Goal: Complete application form: Complete application form

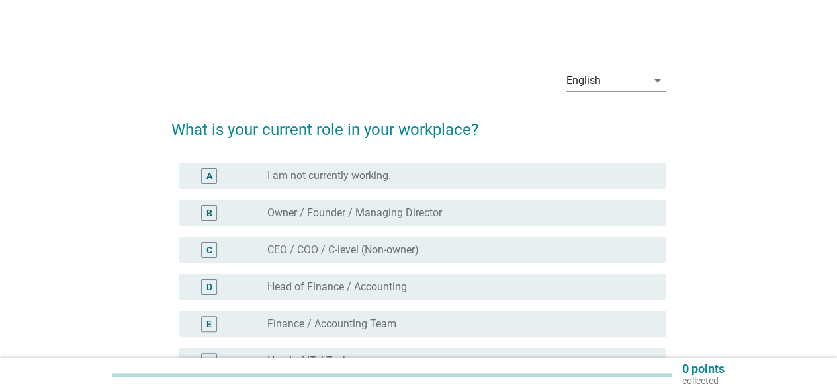
click at [330, 212] on label "Owner / Founder / Managing Director" at bounding box center [354, 212] width 175 height 13
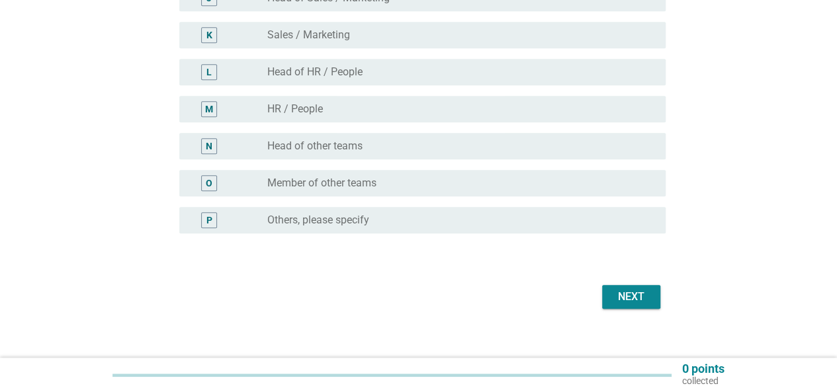
scroll to position [525, 0]
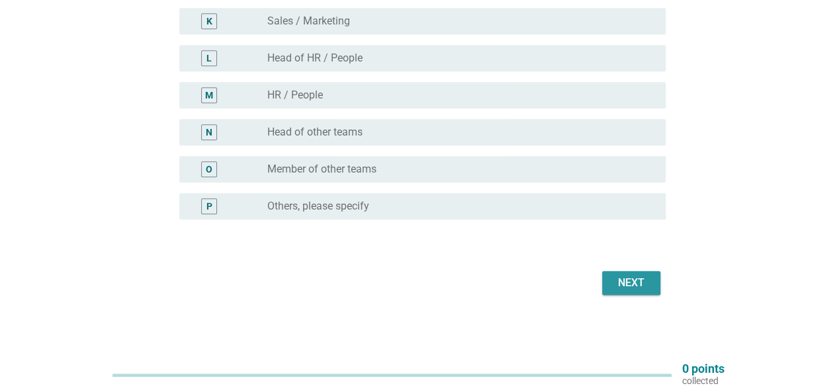
click at [613, 277] on div "Next" at bounding box center [631, 283] width 37 height 16
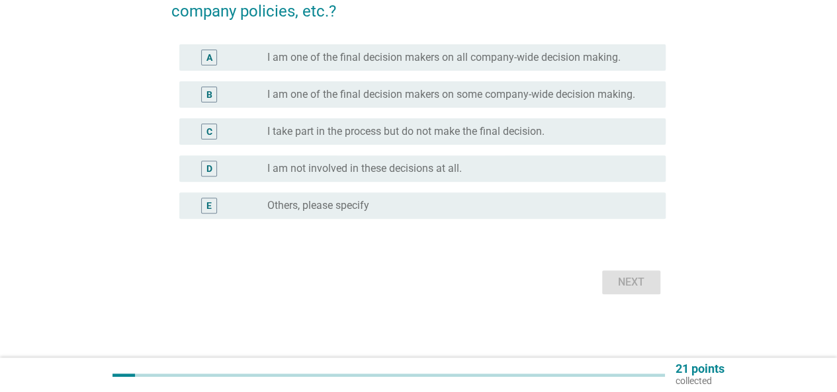
scroll to position [0, 0]
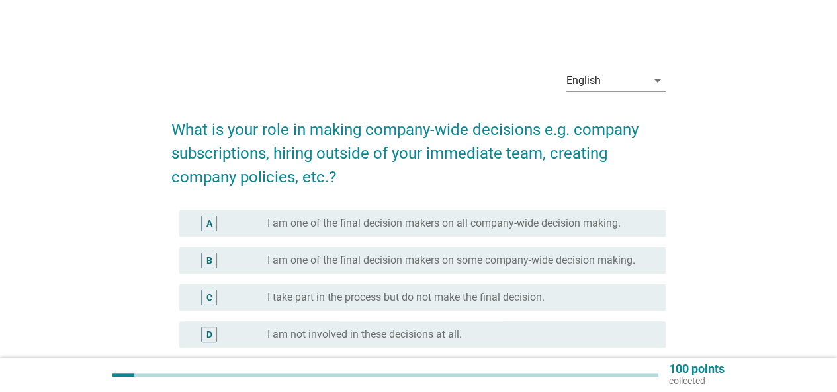
click at [205, 223] on div "A" at bounding box center [209, 224] width 16 height 16
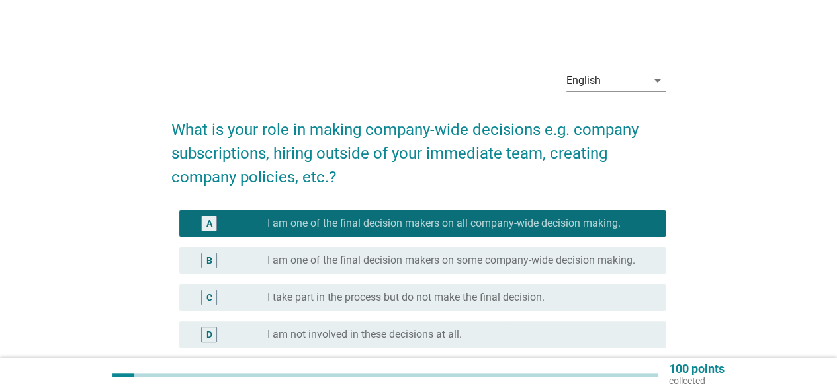
click at [240, 264] on div "B" at bounding box center [228, 261] width 77 height 16
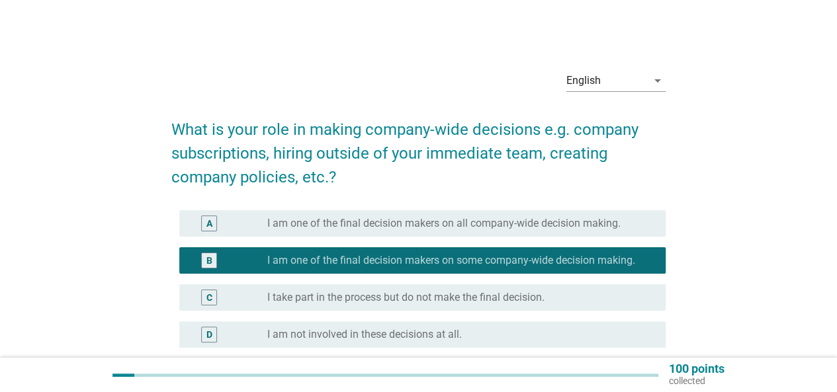
click at [273, 226] on label "I am one of the final decision makers on all company-wide decision making." at bounding box center [443, 223] width 353 height 13
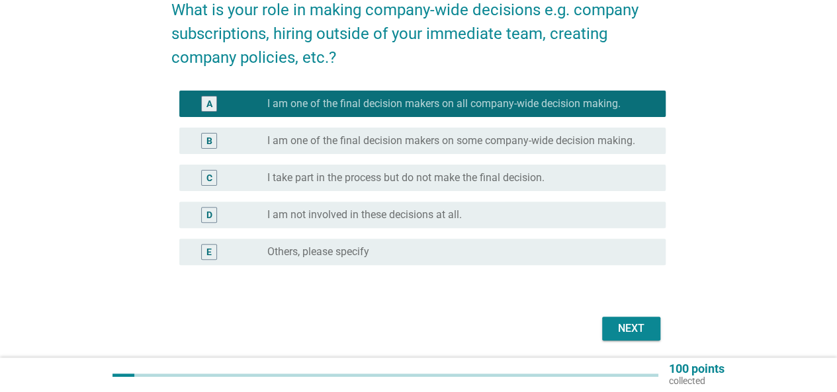
scroll to position [132, 0]
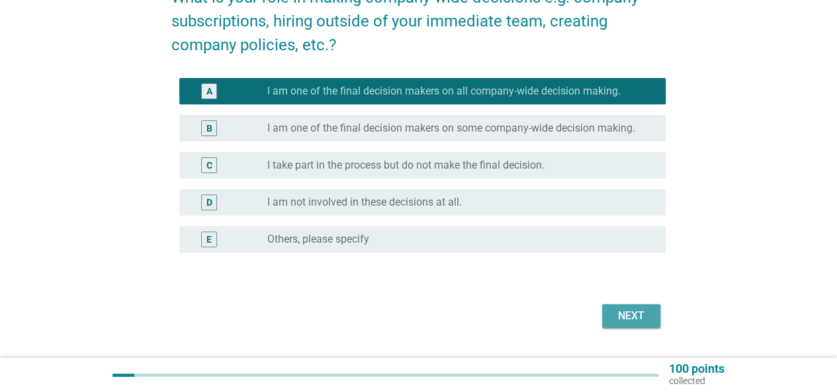
click at [641, 314] on div "Next" at bounding box center [631, 316] width 37 height 16
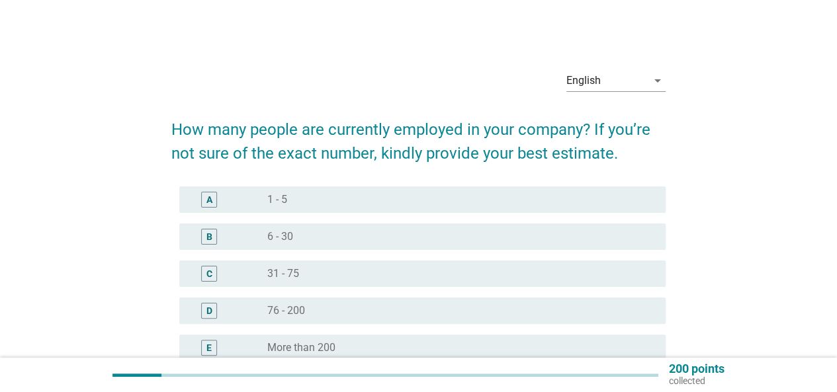
click at [282, 233] on label "6 - 30" at bounding box center [280, 236] width 26 height 13
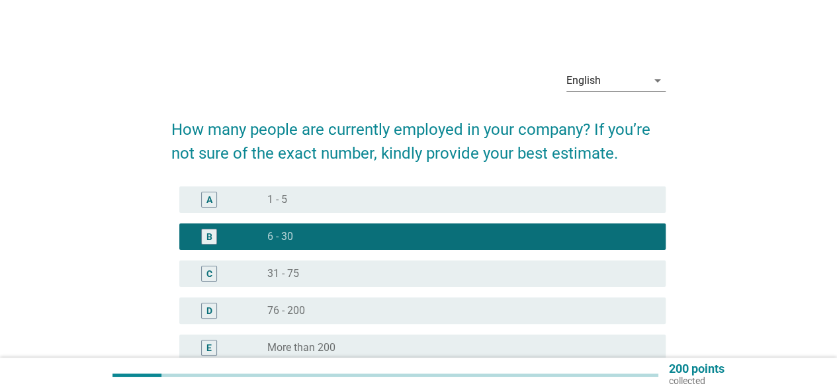
scroll to position [142, 0]
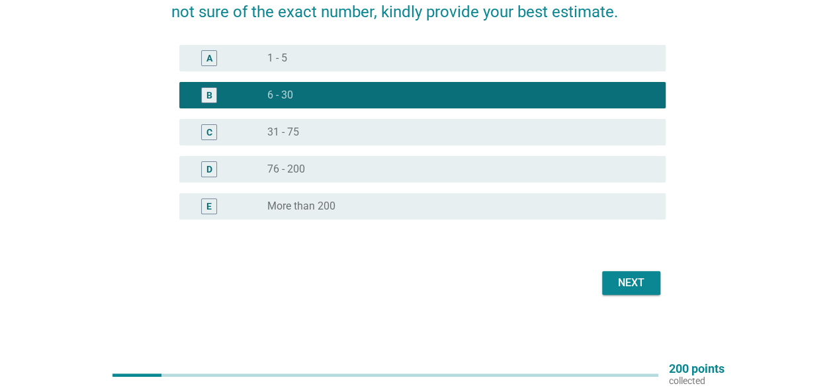
click at [642, 288] on div "Next" at bounding box center [631, 283] width 37 height 16
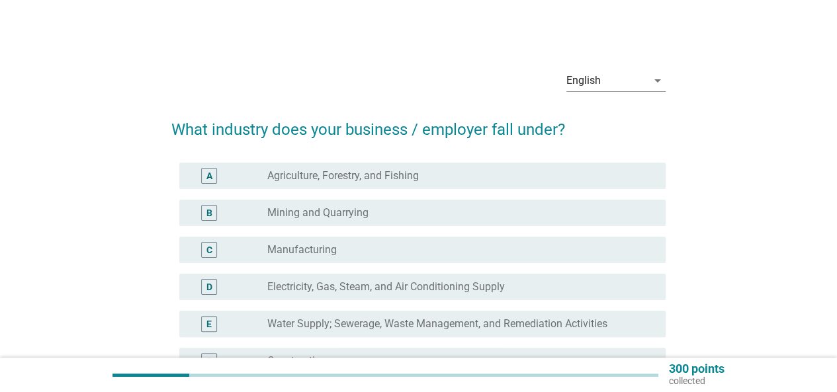
scroll to position [66, 0]
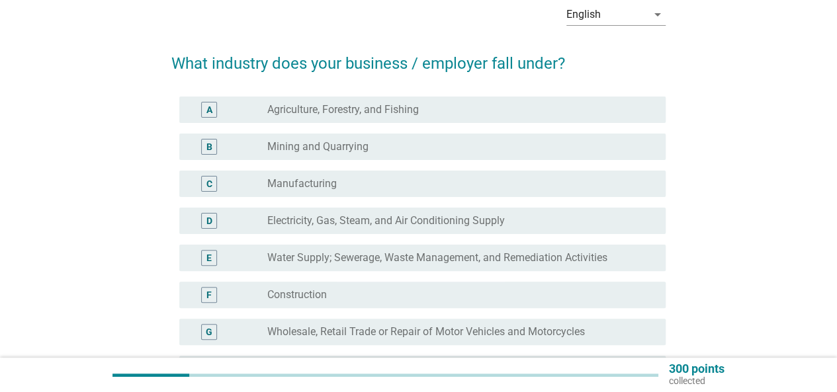
click at [424, 291] on div "radio_button_unchecked Construction" at bounding box center [455, 295] width 377 height 13
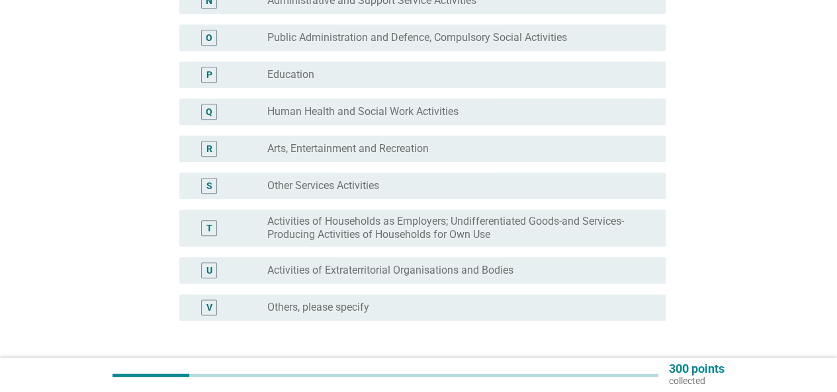
scroll to position [728, 0]
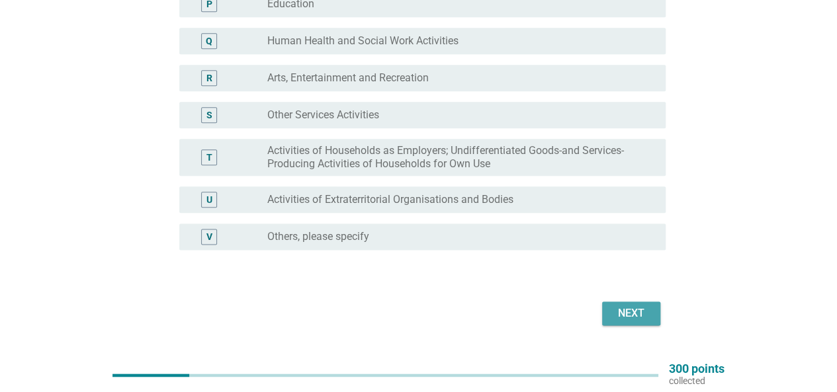
click at [641, 313] on div "Next" at bounding box center [631, 314] width 37 height 16
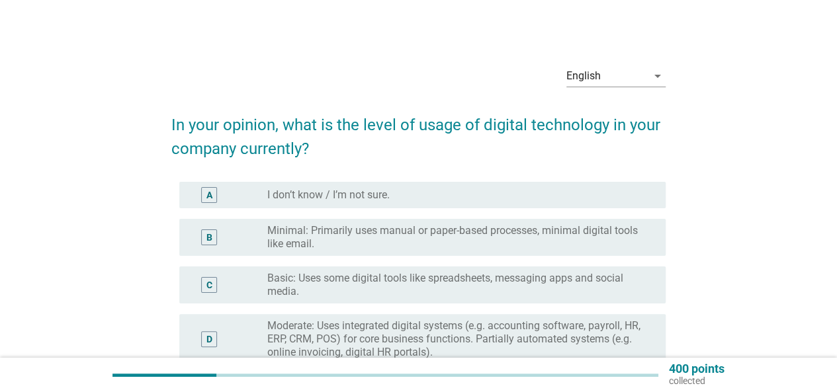
scroll to position [66, 0]
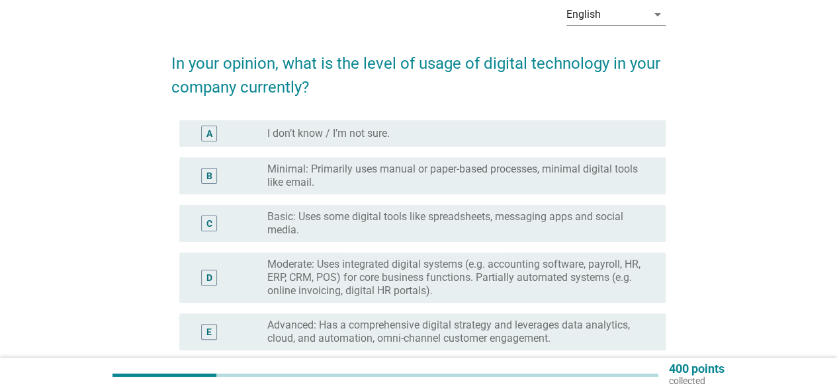
click at [582, 278] on label "Moderate: Uses integrated digital systems (e.g. accounting software, payroll, H…" at bounding box center [455, 278] width 377 height 40
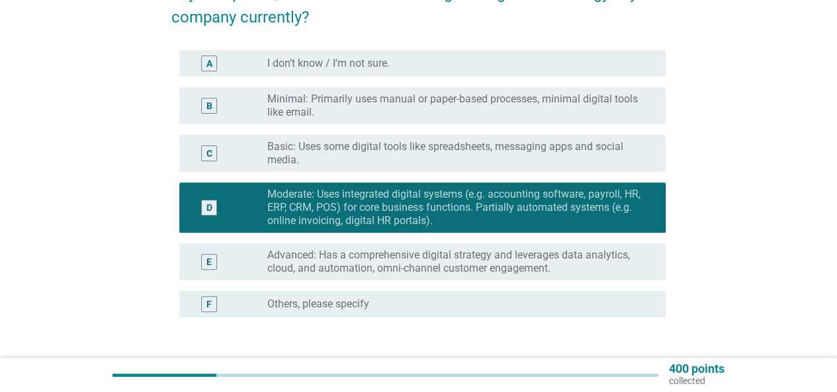
scroll to position [199, 0]
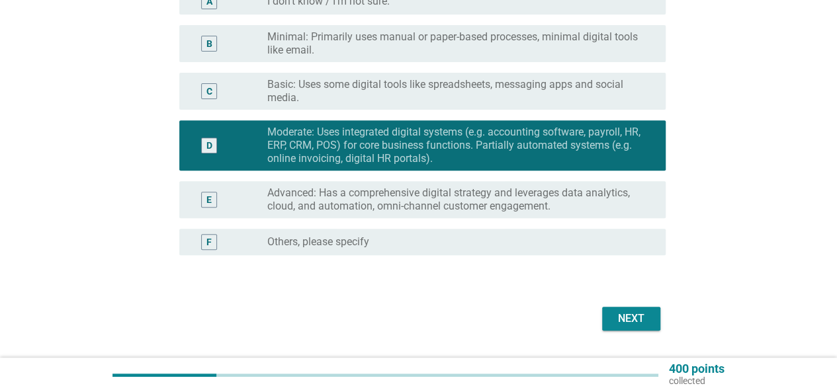
click at [642, 313] on div "Next" at bounding box center [631, 319] width 37 height 16
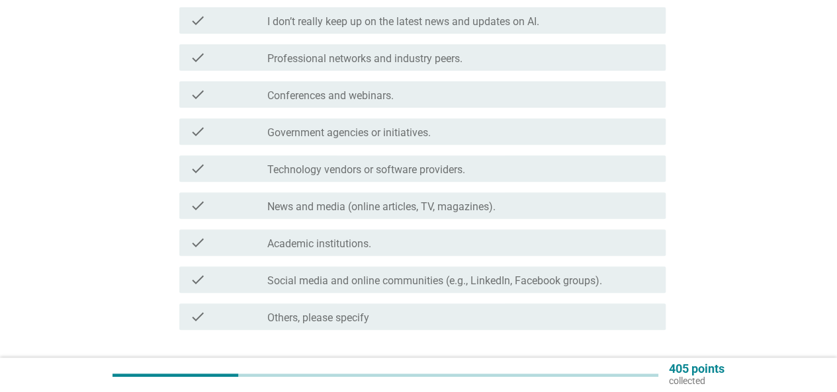
scroll to position [0, 0]
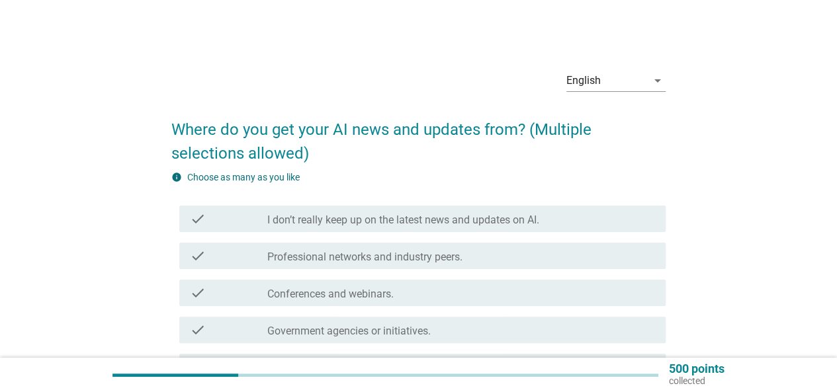
click at [335, 255] on label "Professional networks and industry peers." at bounding box center [364, 257] width 195 height 13
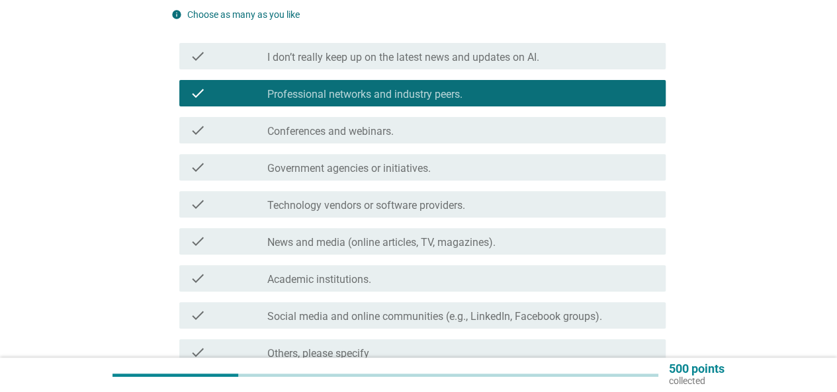
scroll to position [265, 0]
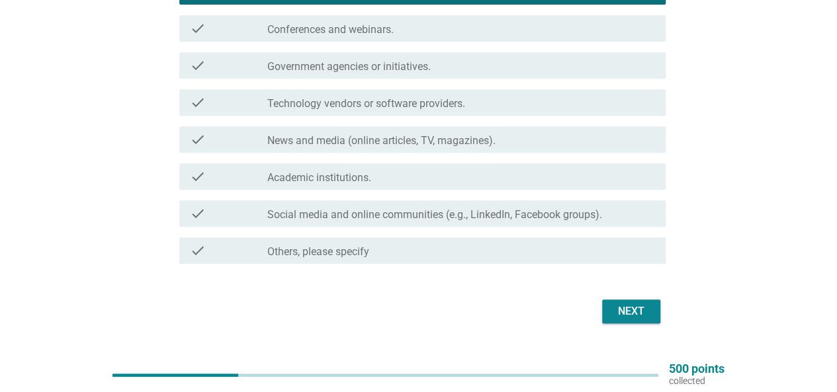
click at [613, 311] on div "Next" at bounding box center [631, 312] width 37 height 16
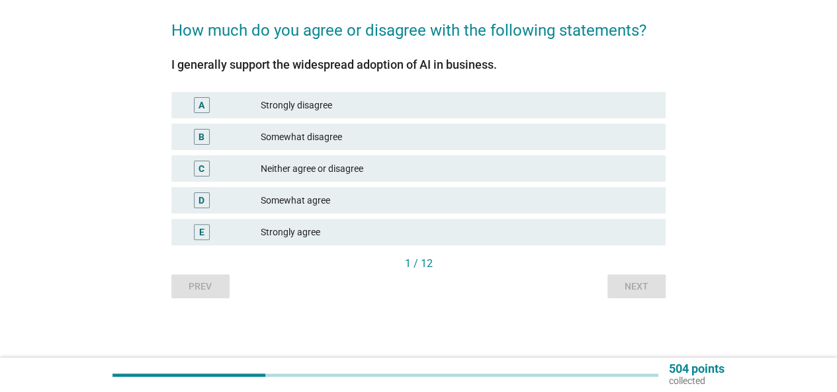
scroll to position [0, 0]
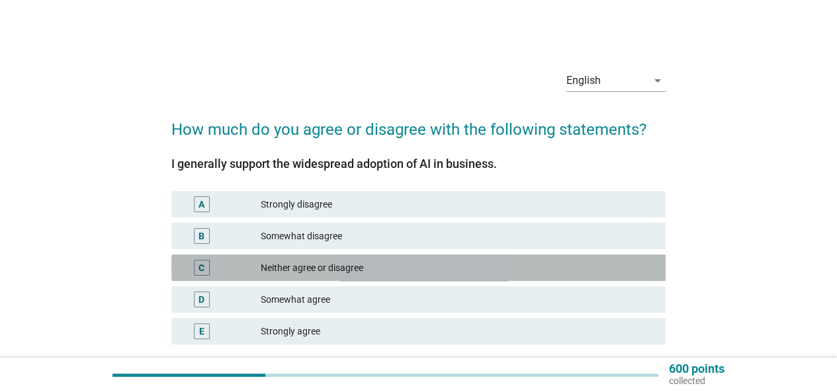
click at [416, 269] on div "Neither agree or disagree" at bounding box center [458, 268] width 394 height 16
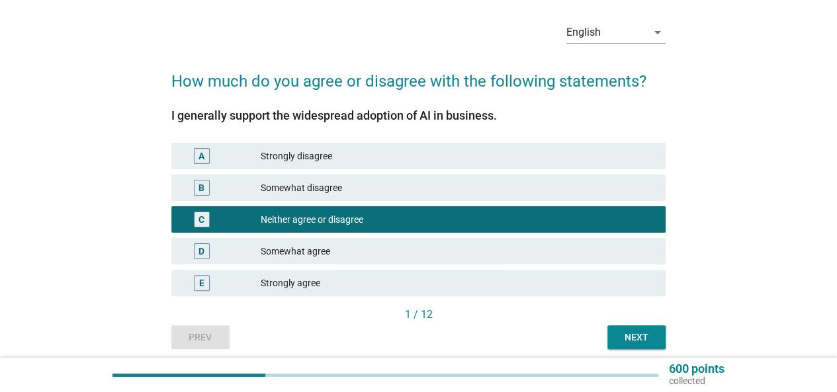
scroll to position [66, 0]
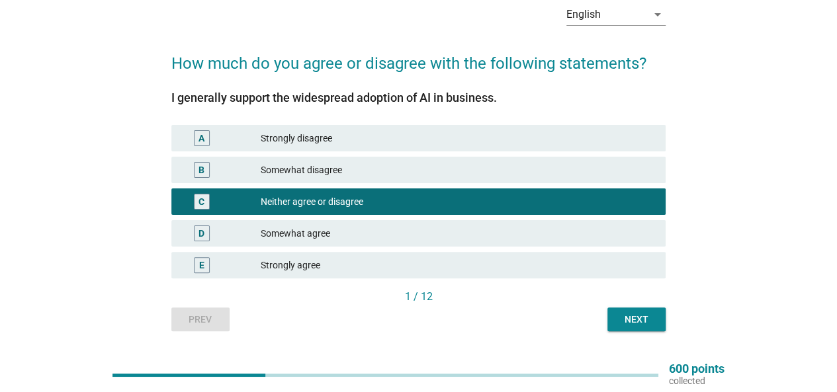
drag, startPoint x: 348, startPoint y: 232, endPoint x: 598, endPoint y: 267, distance: 252.5
click at [349, 232] on div "Somewhat agree" at bounding box center [458, 234] width 394 height 16
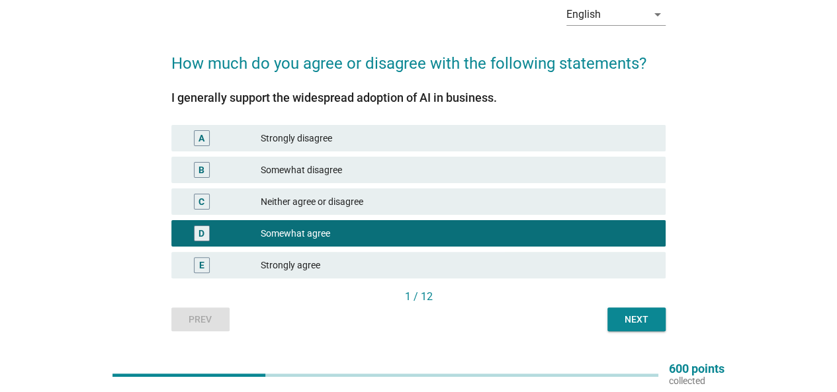
click at [631, 324] on div "Next" at bounding box center [636, 320] width 37 height 14
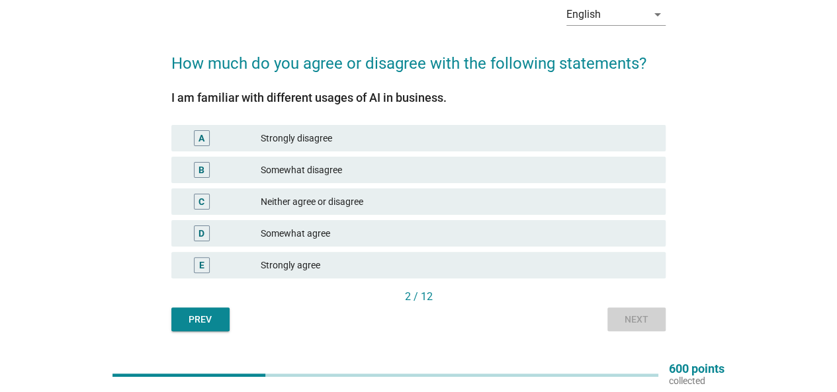
scroll to position [0, 0]
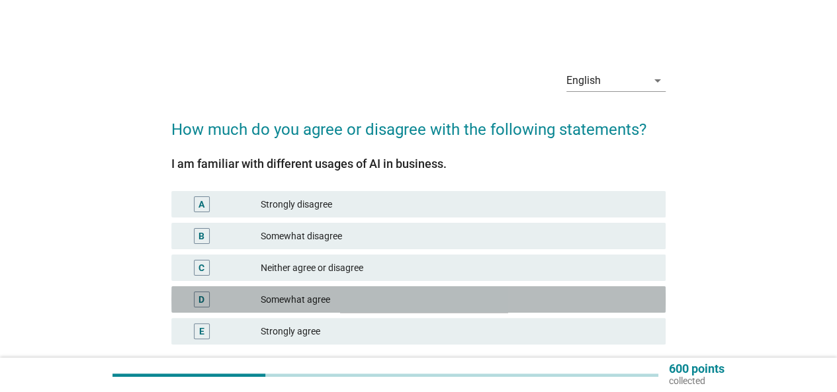
click at [545, 305] on div "Somewhat agree" at bounding box center [458, 300] width 394 height 16
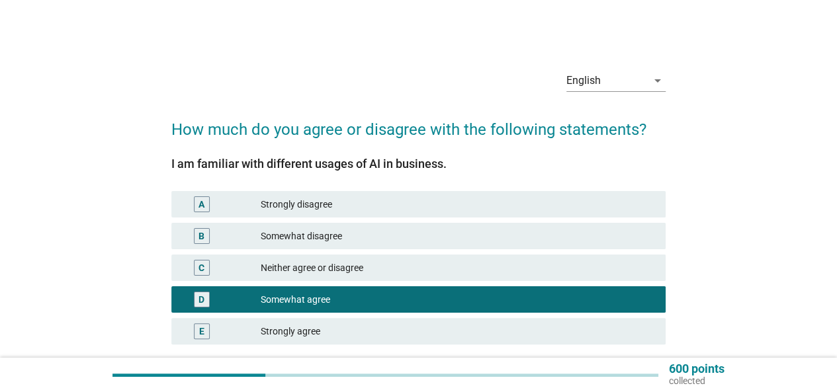
scroll to position [99, 0]
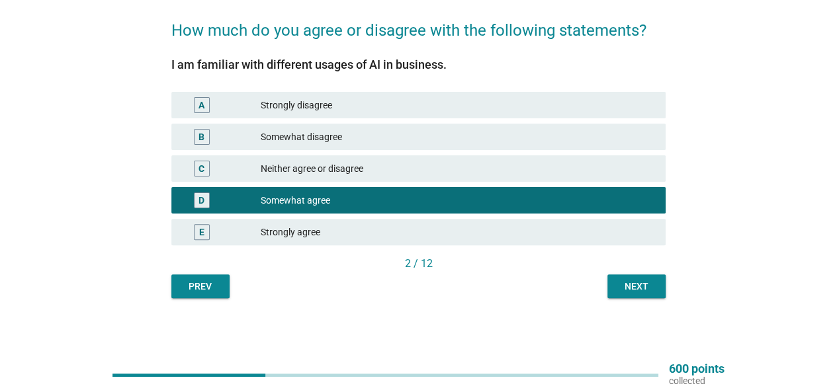
click at [642, 296] on button "Next" at bounding box center [636, 287] width 58 height 24
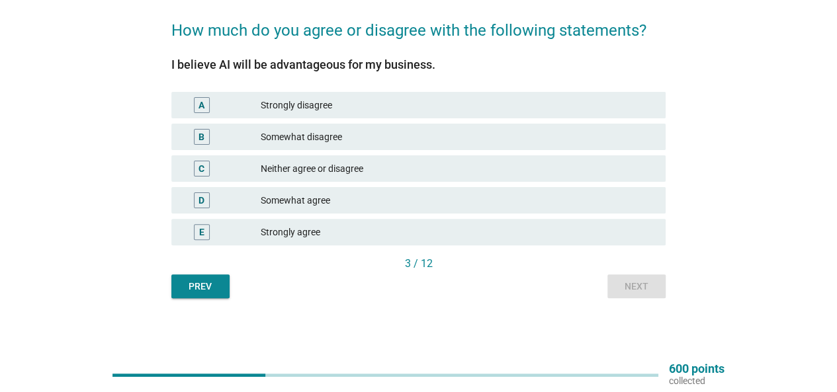
click at [381, 198] on div "Somewhat agree" at bounding box center [458, 201] width 394 height 16
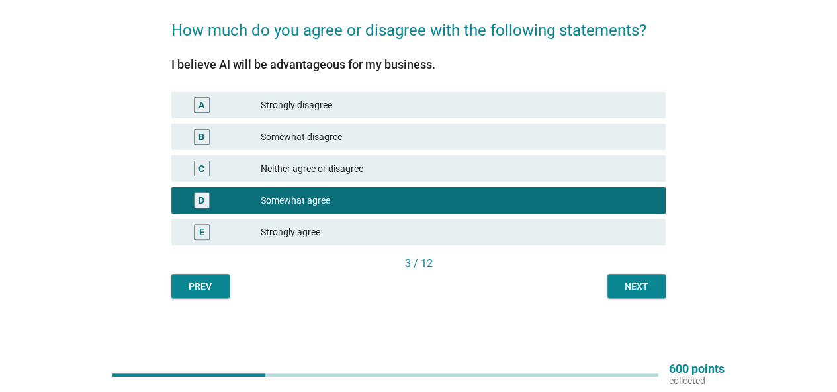
click at [665, 295] on button "Next" at bounding box center [636, 287] width 58 height 24
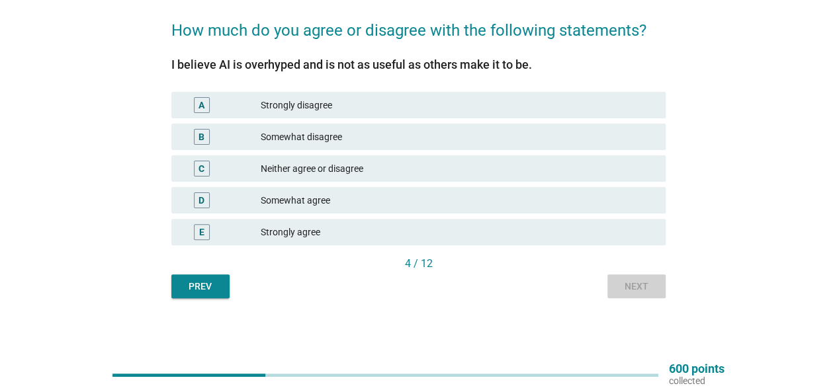
scroll to position [0, 0]
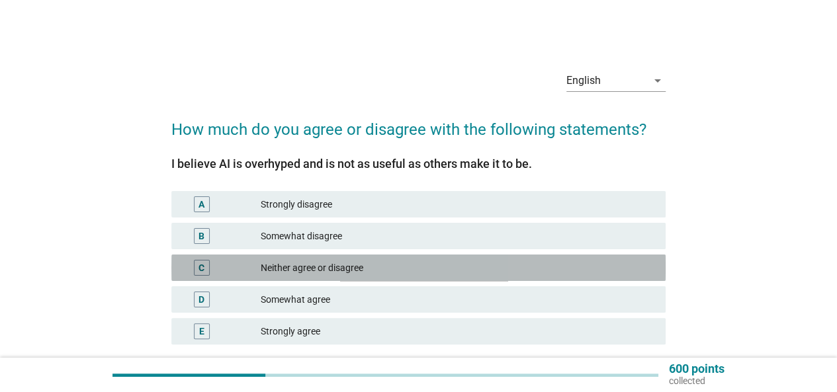
drag, startPoint x: 554, startPoint y: 261, endPoint x: 566, endPoint y: 263, distance: 12.0
click at [559, 261] on div "Neither agree or disagree" at bounding box center [458, 268] width 394 height 16
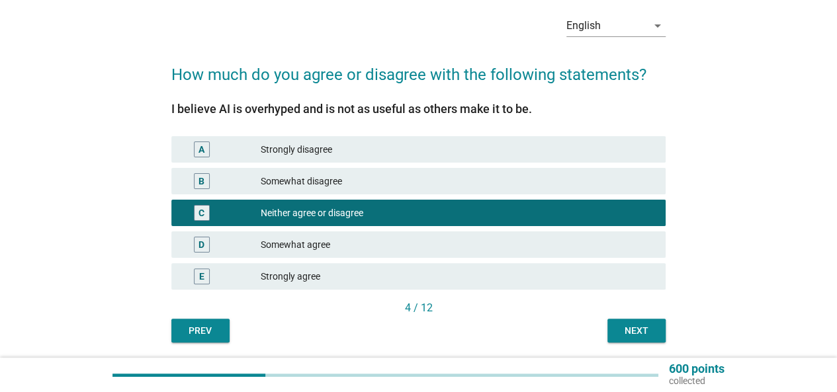
scroll to position [99, 0]
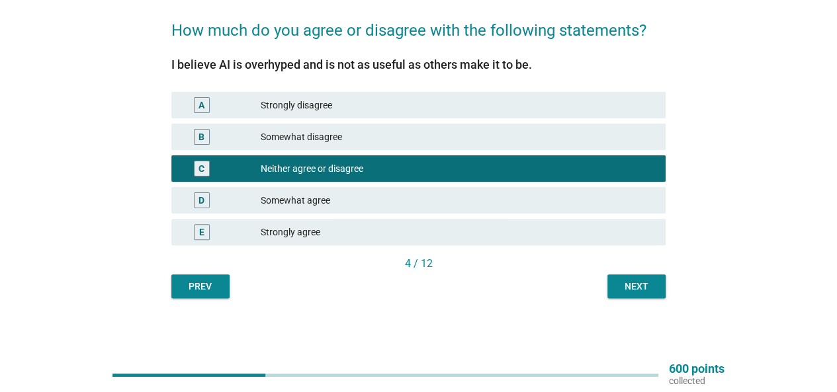
click at [638, 277] on button "Next" at bounding box center [636, 287] width 58 height 24
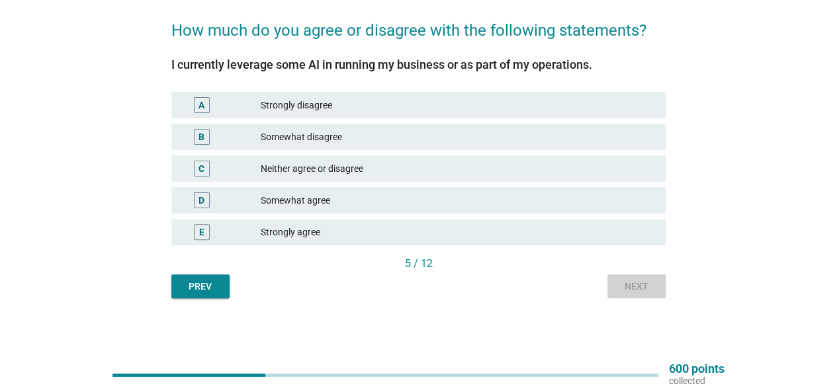
scroll to position [0, 0]
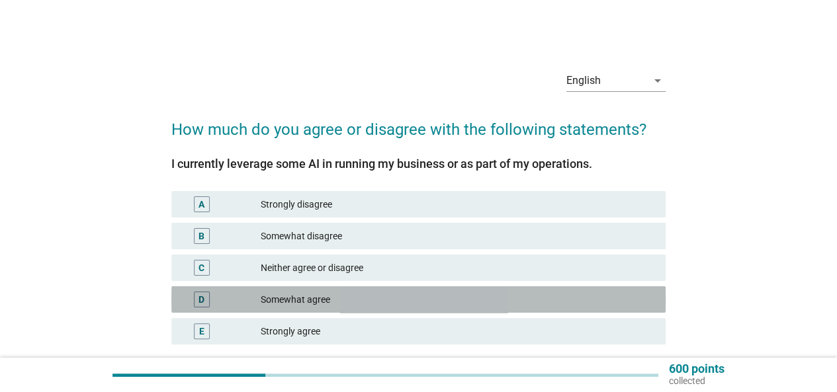
click at [566, 296] on div "Somewhat agree" at bounding box center [458, 300] width 394 height 16
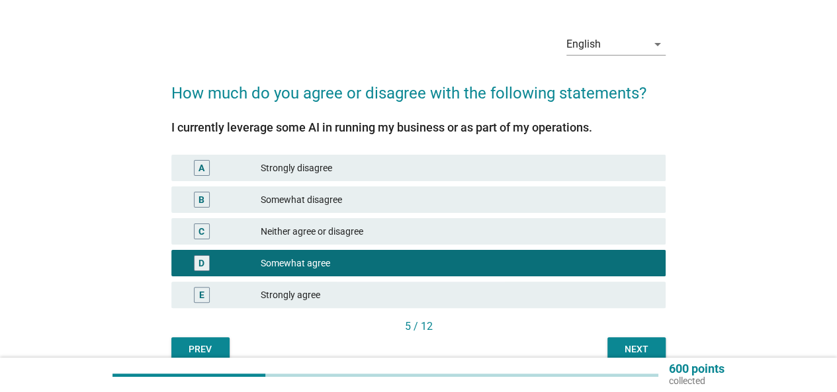
scroll to position [66, 0]
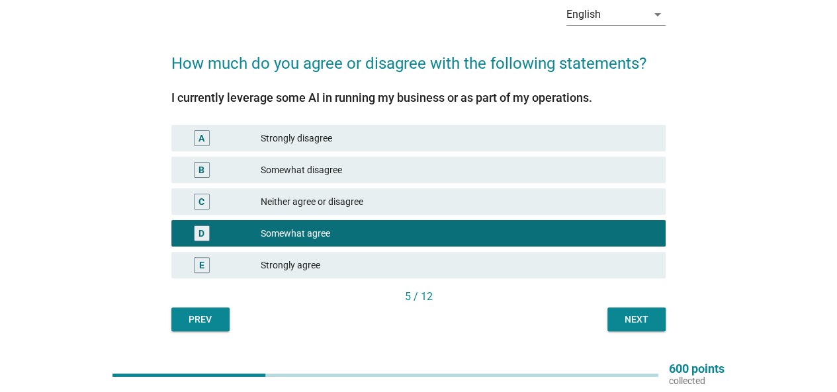
click at [629, 314] on div "Next" at bounding box center [636, 320] width 37 height 14
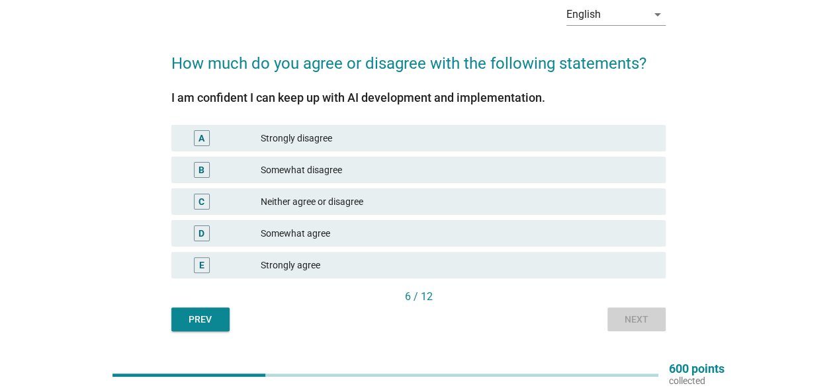
scroll to position [0, 0]
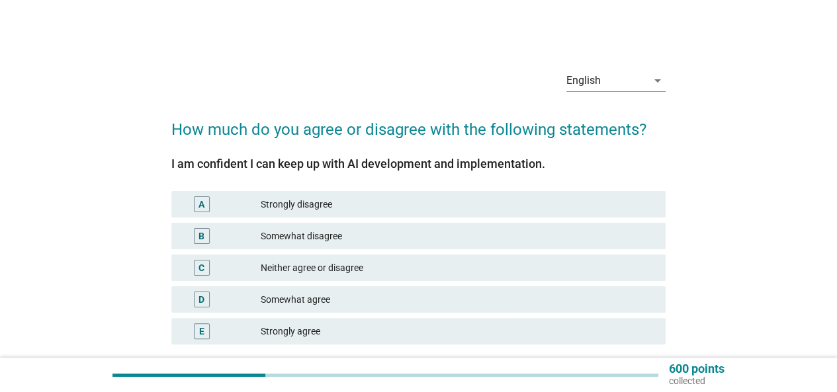
click at [586, 301] on div "Somewhat agree" at bounding box center [458, 300] width 394 height 16
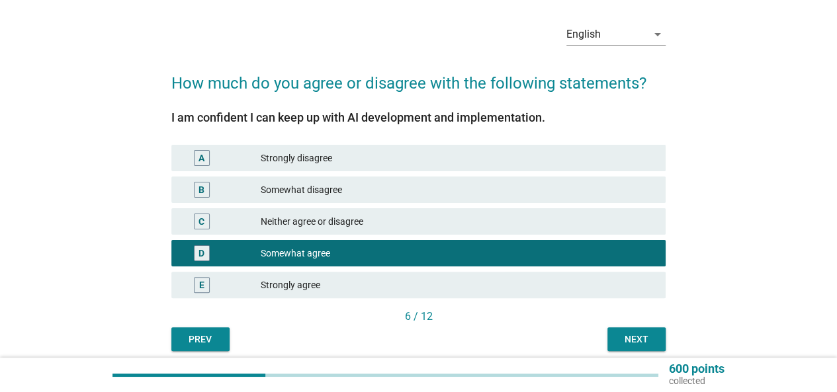
scroll to position [99, 0]
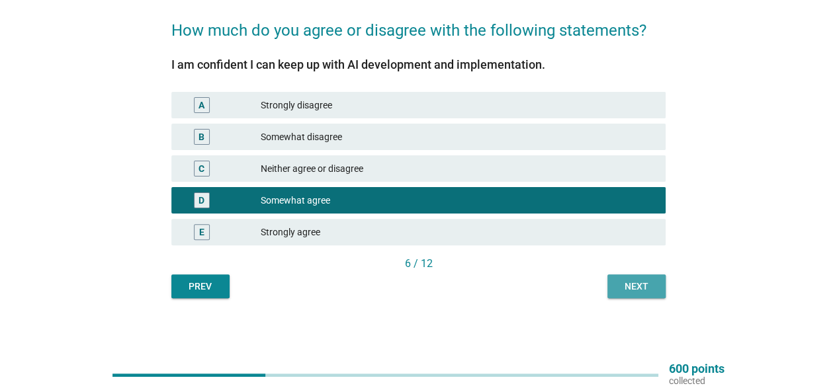
click at [634, 291] on div "Next" at bounding box center [636, 287] width 37 height 14
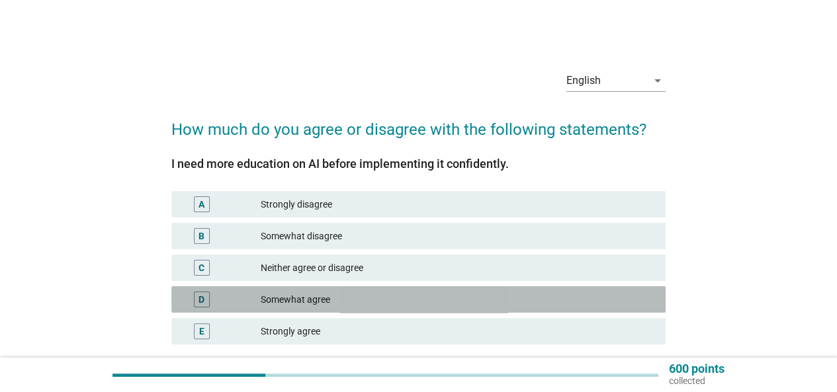
click at [626, 298] on div "Somewhat agree" at bounding box center [458, 300] width 394 height 16
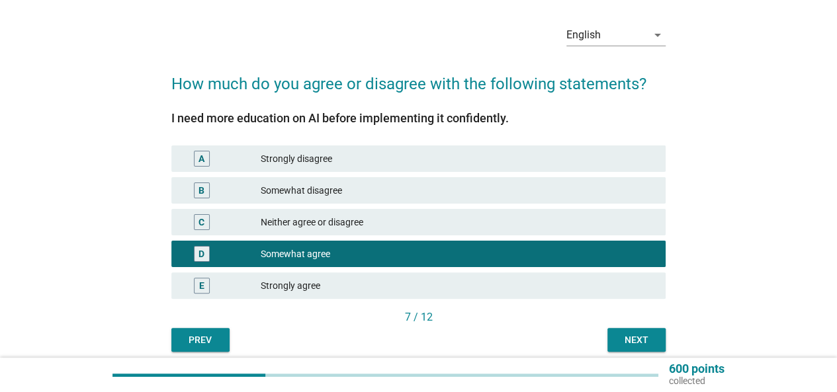
scroll to position [66, 0]
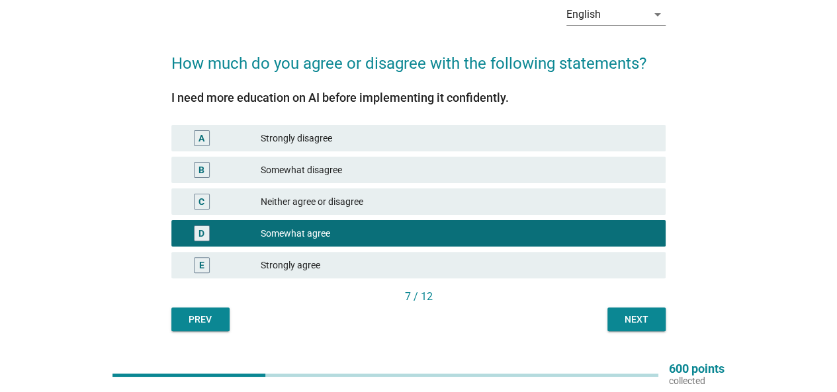
click at [637, 318] on div "Next" at bounding box center [636, 320] width 37 height 14
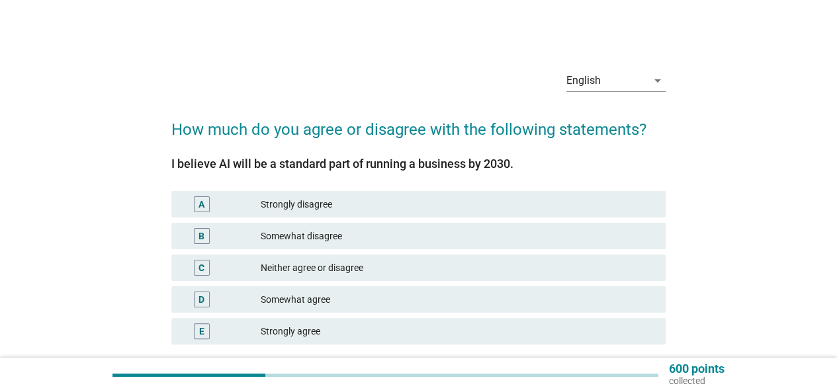
click at [637, 318] on div "E Strongly agree" at bounding box center [419, 332] width 500 height 32
click at [600, 312] on div "D Somewhat agree" at bounding box center [418, 300] width 494 height 26
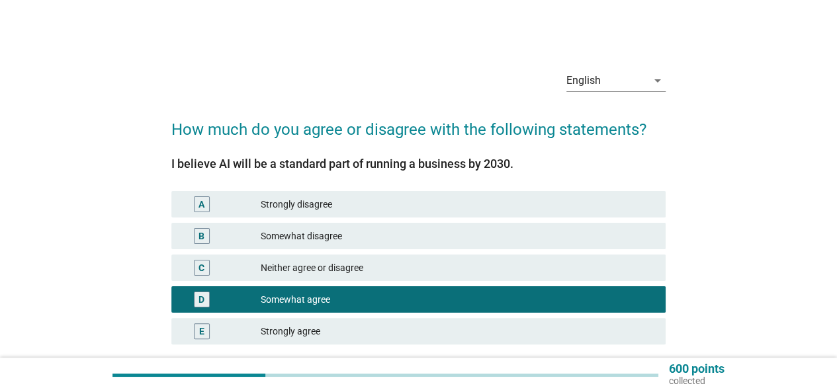
scroll to position [66, 0]
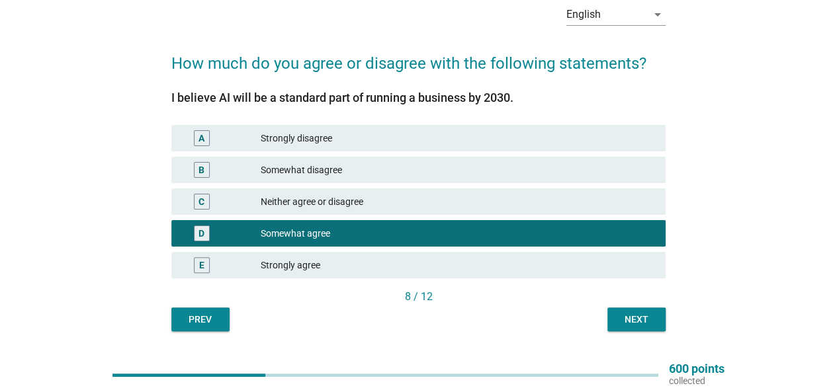
click at [642, 322] on div "Next" at bounding box center [636, 320] width 37 height 14
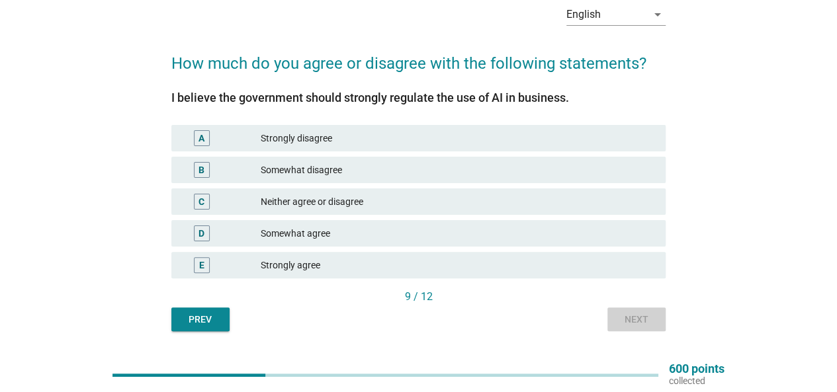
scroll to position [0, 0]
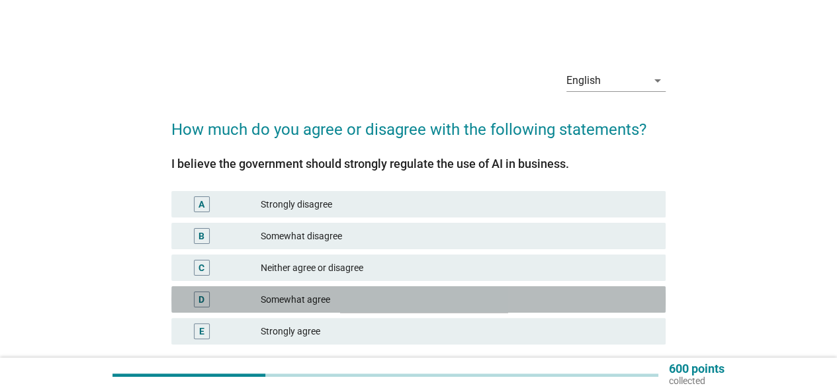
click at [604, 300] on div "Somewhat agree" at bounding box center [458, 300] width 394 height 16
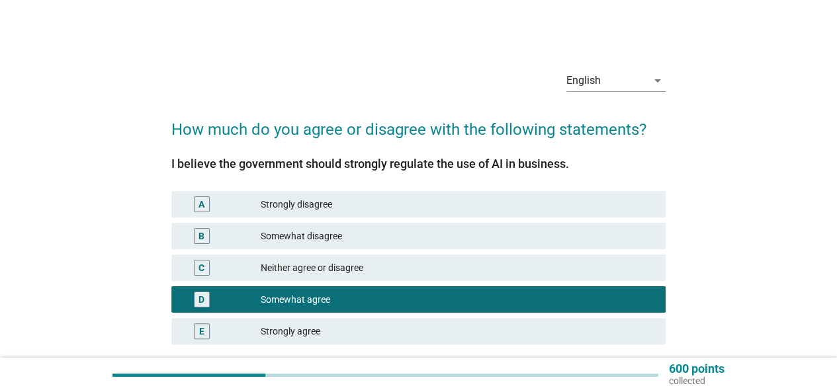
scroll to position [66, 0]
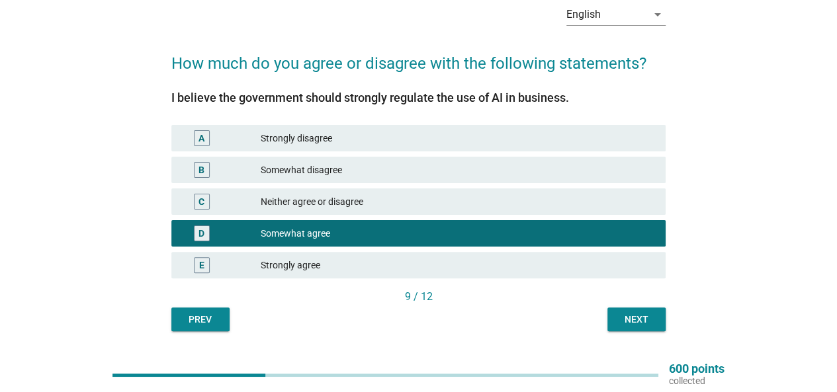
click at [639, 316] on div "Next" at bounding box center [636, 320] width 37 height 14
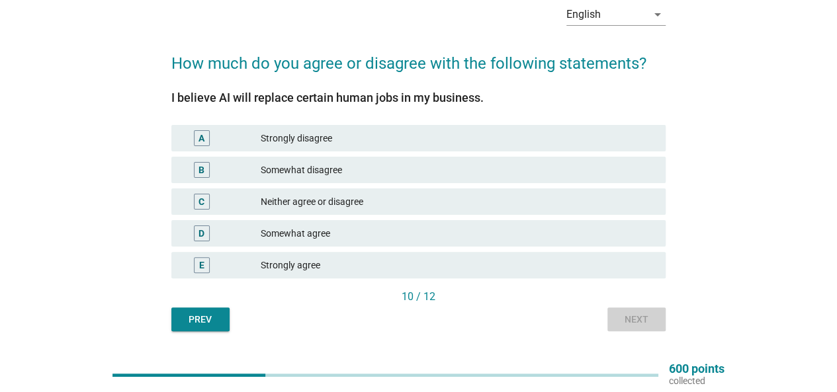
scroll to position [0, 0]
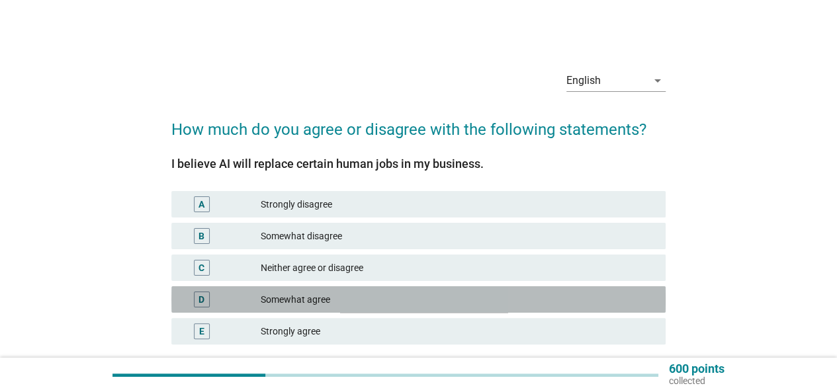
click at [404, 292] on div "Somewhat agree" at bounding box center [458, 300] width 394 height 16
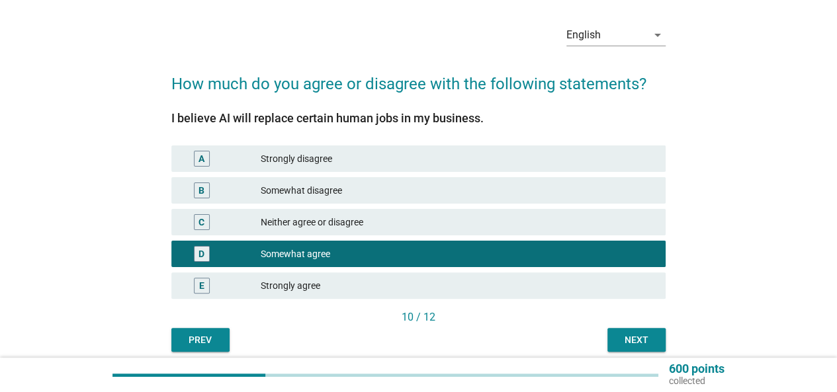
scroll to position [66, 0]
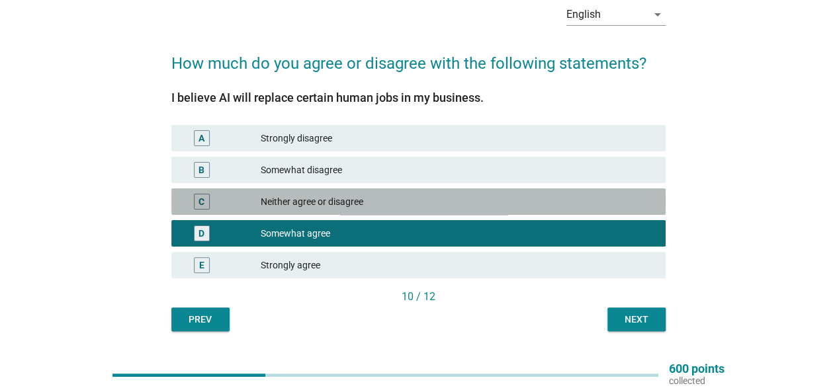
click at [446, 204] on div "Neither agree or disagree" at bounding box center [458, 202] width 394 height 16
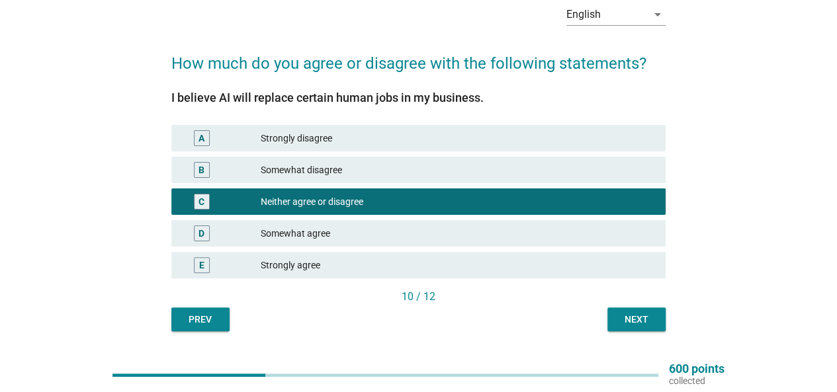
click at [621, 309] on button "Next" at bounding box center [636, 320] width 58 height 24
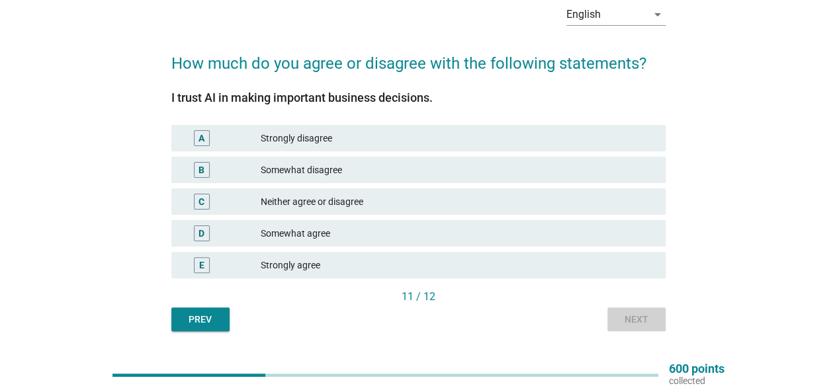
scroll to position [0, 0]
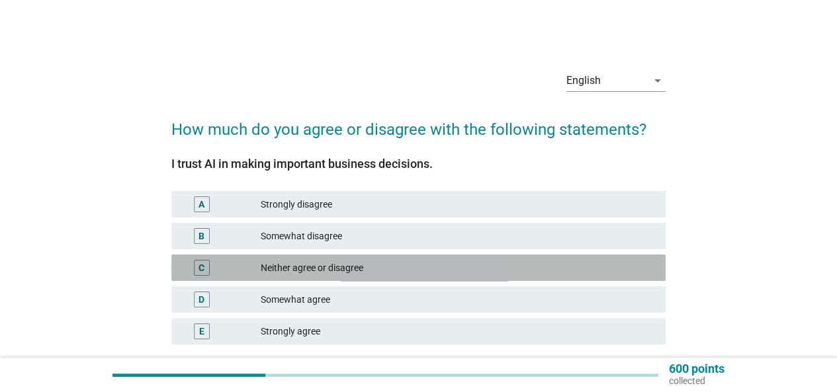
click at [514, 271] on div "Neither agree or disagree" at bounding box center [458, 268] width 394 height 16
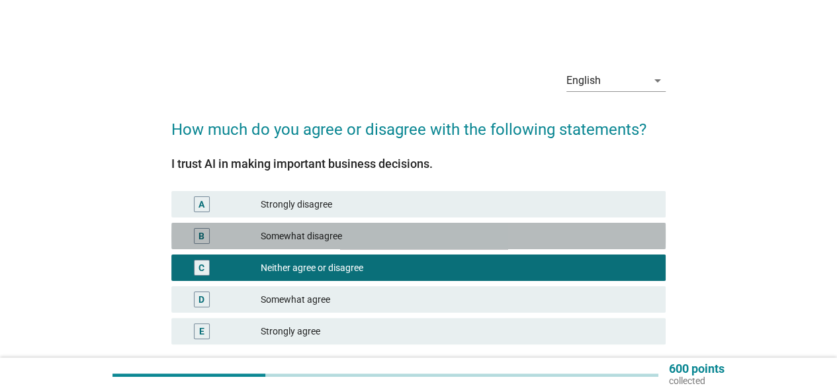
click at [535, 235] on div "Somewhat disagree" at bounding box center [458, 236] width 394 height 16
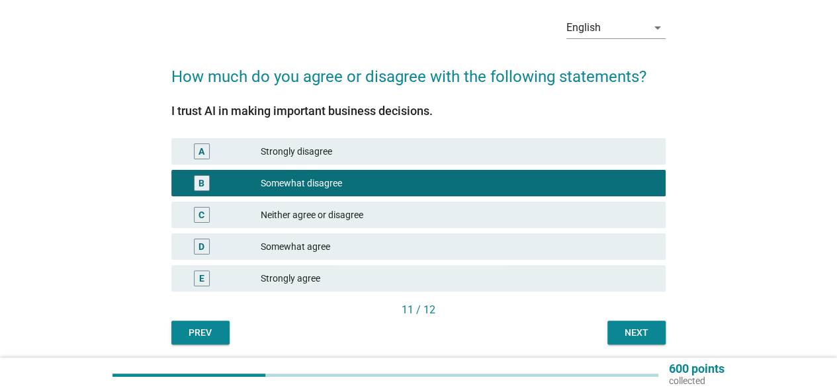
scroll to position [66, 0]
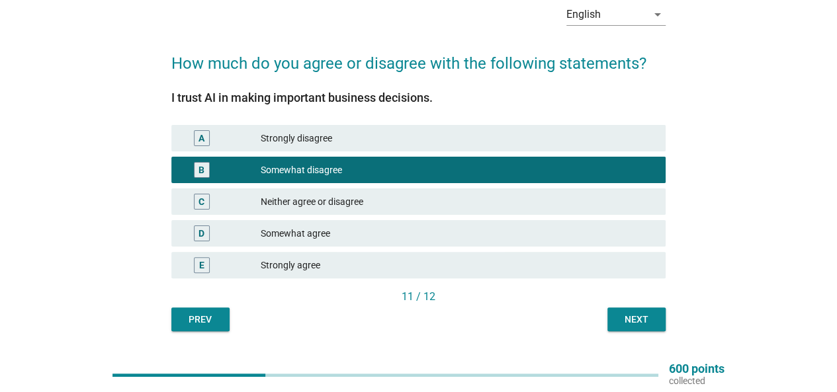
click at [635, 316] on div "Next" at bounding box center [636, 320] width 37 height 14
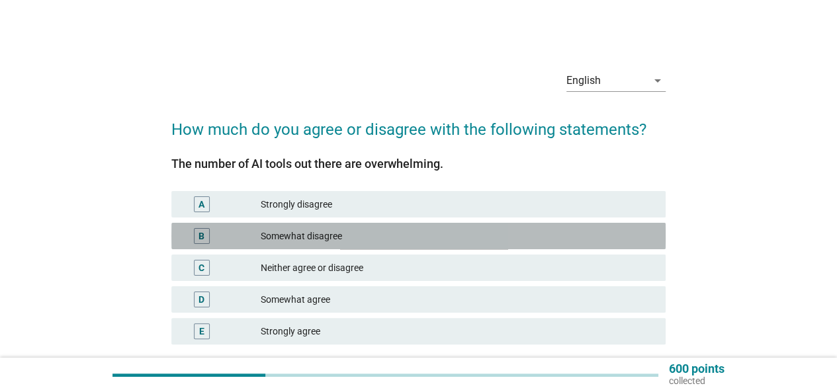
click at [413, 236] on div "Somewhat disagree" at bounding box center [458, 236] width 394 height 16
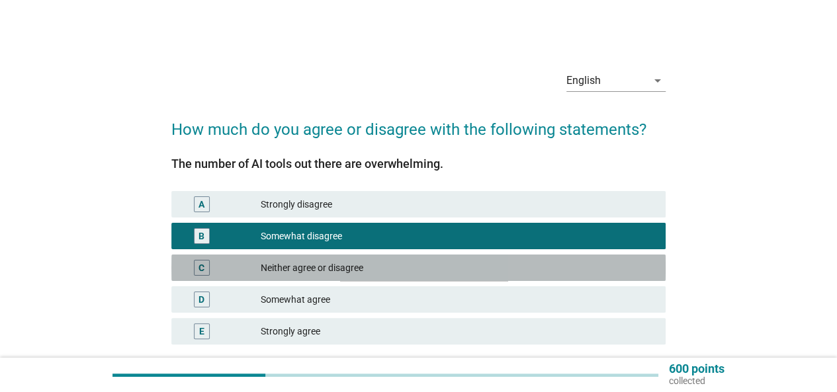
click at [476, 279] on div "C Neither agree or disagree" at bounding box center [418, 268] width 494 height 26
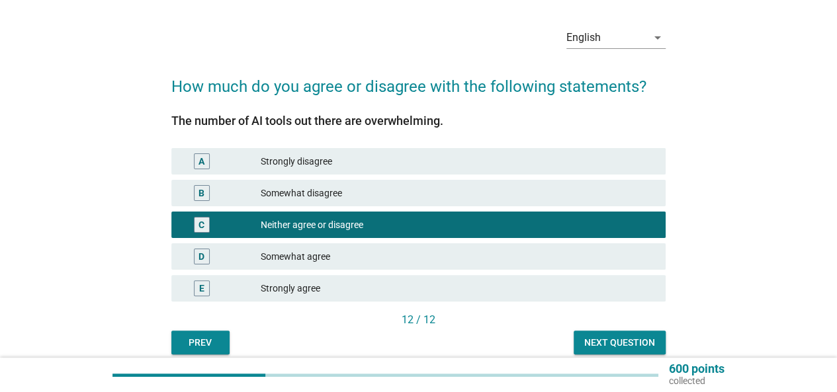
scroll to position [99, 0]
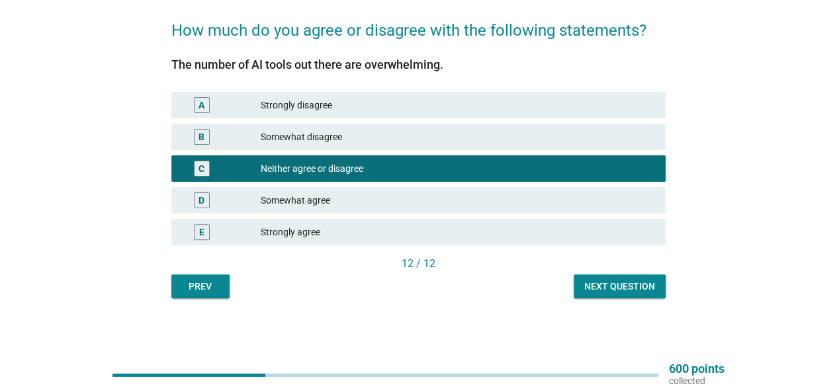
click at [628, 291] on div "Next question" at bounding box center [619, 287] width 71 height 14
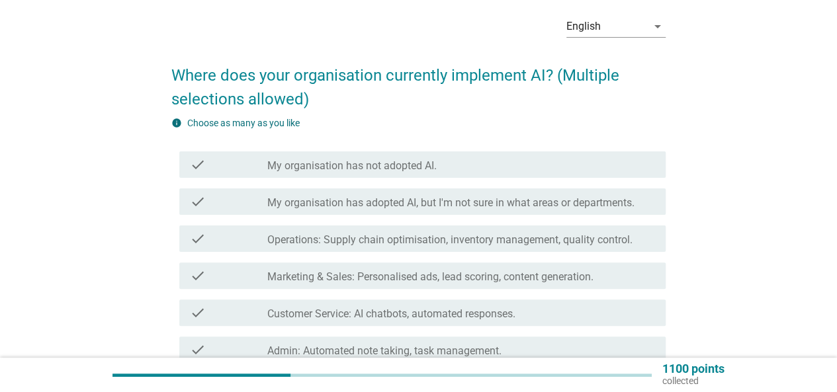
scroll to position [0, 0]
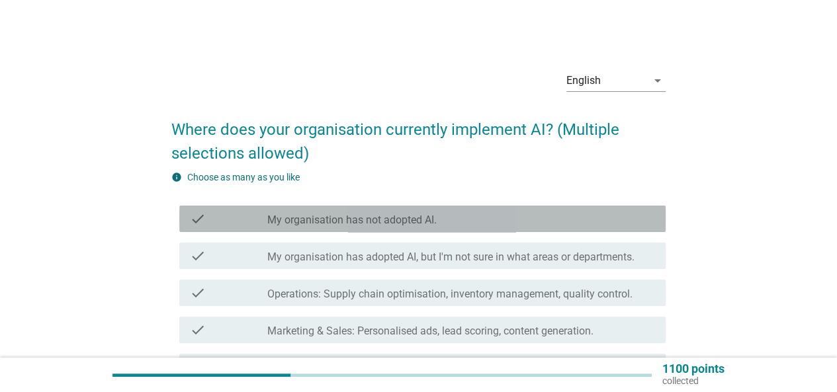
drag, startPoint x: 628, startPoint y: 283, endPoint x: 429, endPoint y: 231, distance: 205.3
click at [429, 231] on div "check check_box_outline_blank My organisation has not adopted AI." at bounding box center [422, 219] width 486 height 26
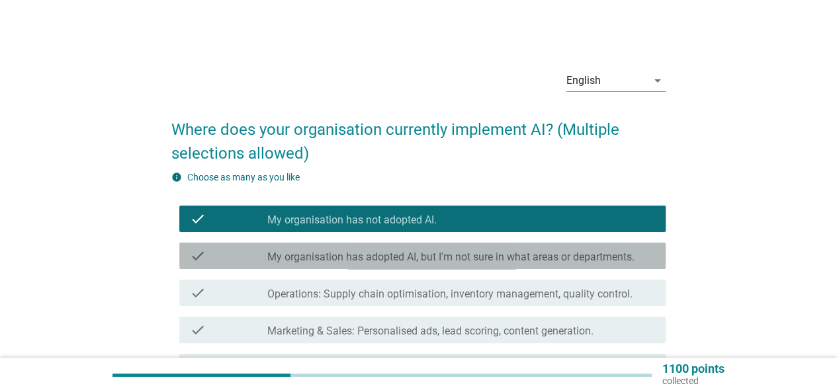
drag, startPoint x: 431, startPoint y: 254, endPoint x: 505, endPoint y: 257, distance: 74.2
click at [432, 254] on label "My organisation has adopted AI, but I'm not sure in what areas or departments." at bounding box center [450, 257] width 367 height 13
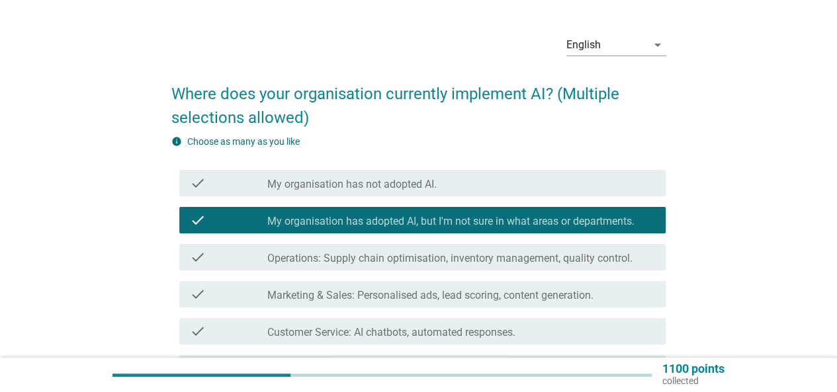
scroll to position [66, 0]
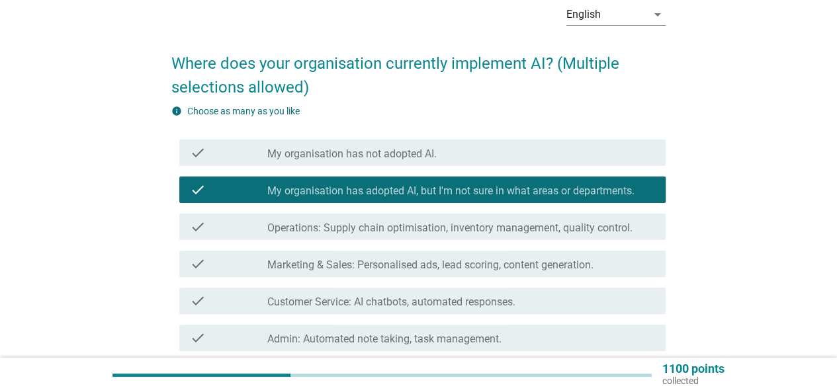
click at [500, 257] on div "check_box_outline_blank Marketing & Sales: Personalised ads, lead scoring, cont…" at bounding box center [461, 264] width 388 height 16
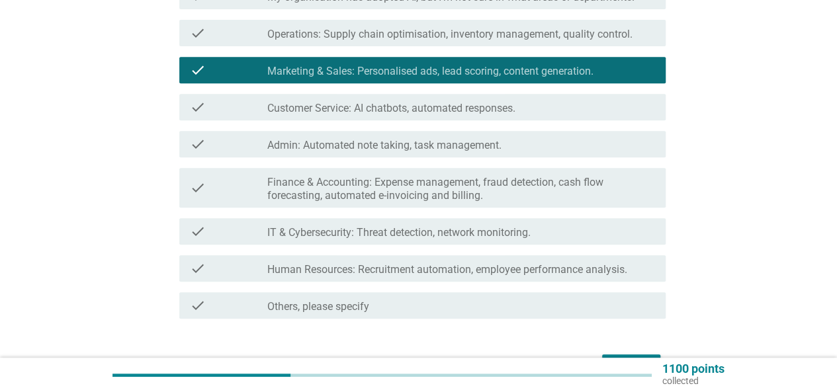
scroll to position [331, 0]
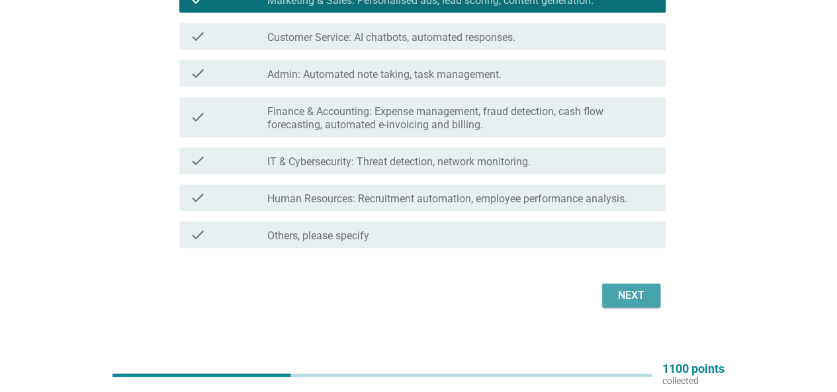
click at [611, 289] on button "Next" at bounding box center [631, 296] width 58 height 24
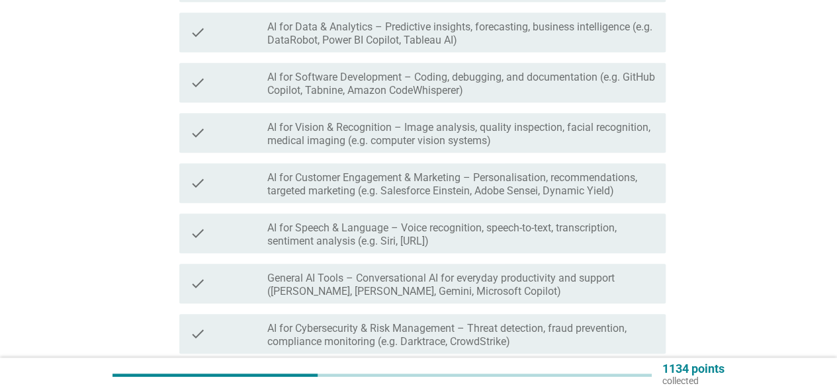
scroll to position [0, 0]
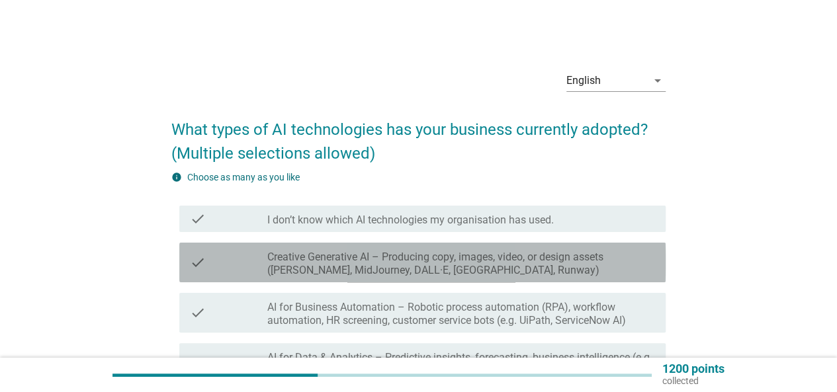
click at [604, 266] on label "Creative Generative AI – Producing copy, images, video, or design assets ([PERS…" at bounding box center [461, 264] width 388 height 26
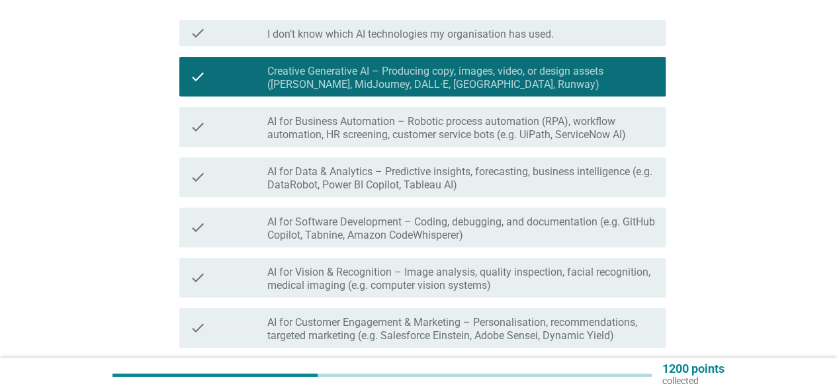
scroll to position [199, 0]
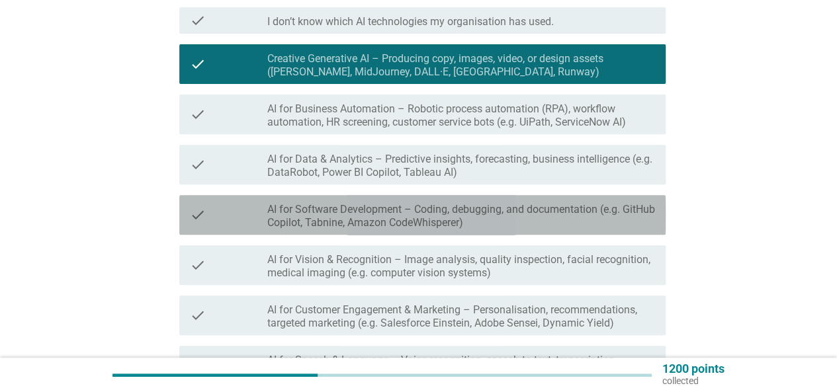
click at [467, 223] on label "AI for Software Development – Coding, debugging, and documentation (e.g. GitHub…" at bounding box center [461, 216] width 388 height 26
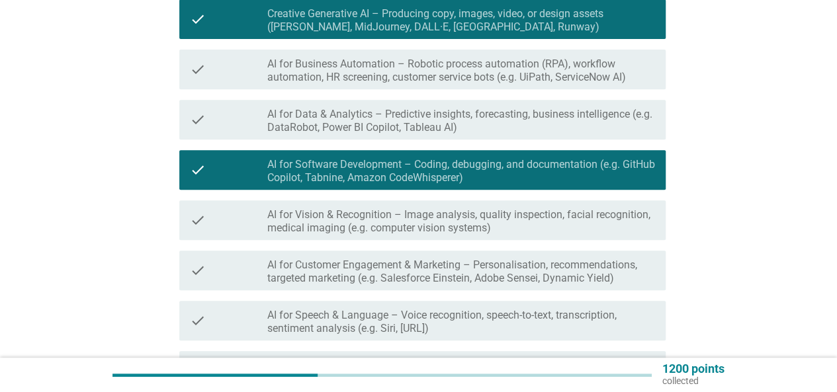
scroll to position [265, 0]
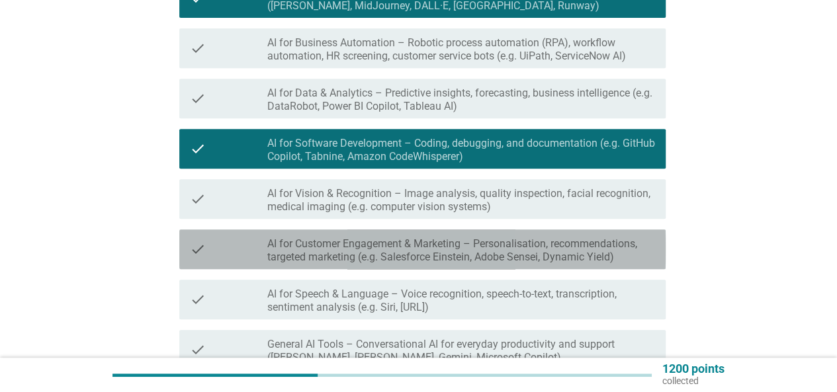
click at [502, 243] on label "AI for Customer Engagement & Marketing – Personalisation, recommendations, targ…" at bounding box center [461, 251] width 388 height 26
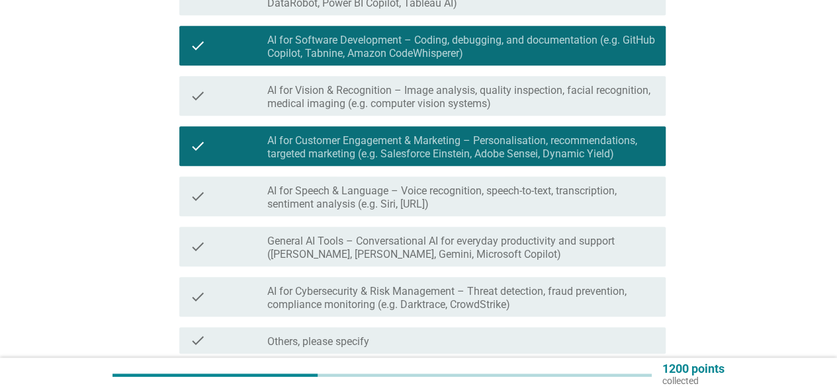
scroll to position [397, 0]
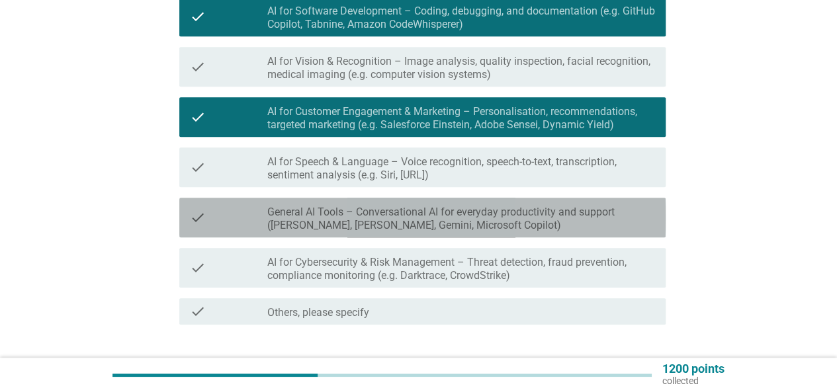
click at [508, 233] on div "check check_box_outline_blank General AI Tools – Conversational AI for everyday…" at bounding box center [422, 218] width 486 height 40
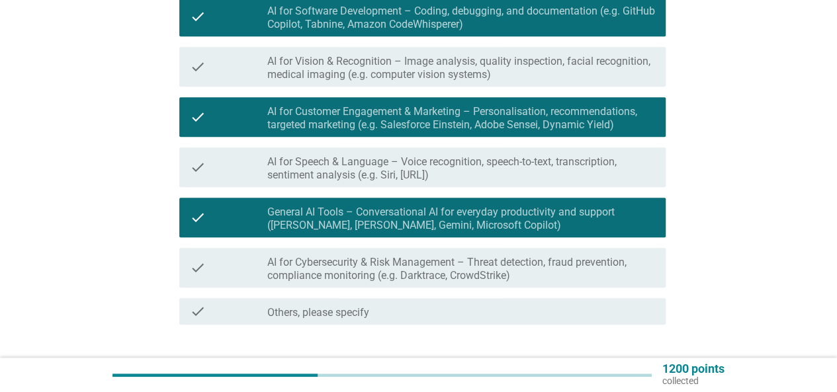
click at [518, 178] on label "AI for Speech & Language – Voice recognition, speech-to-text, transcription, se…" at bounding box center [461, 169] width 388 height 26
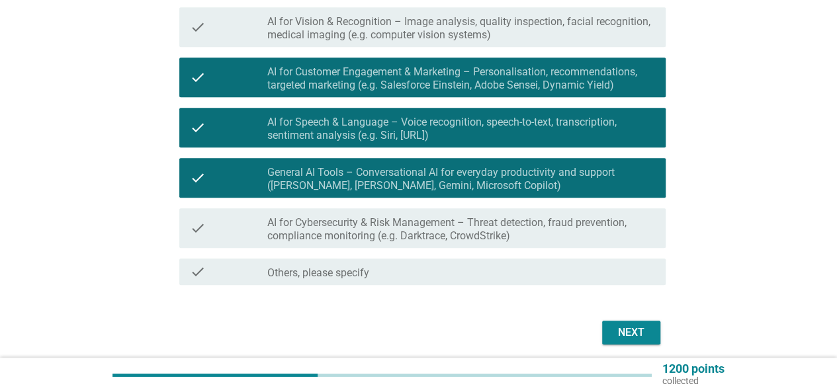
scroll to position [463, 0]
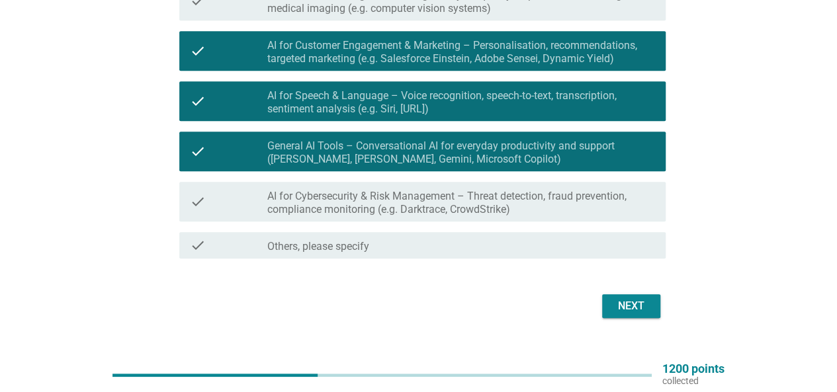
click at [631, 298] on div "Next" at bounding box center [631, 306] width 37 height 16
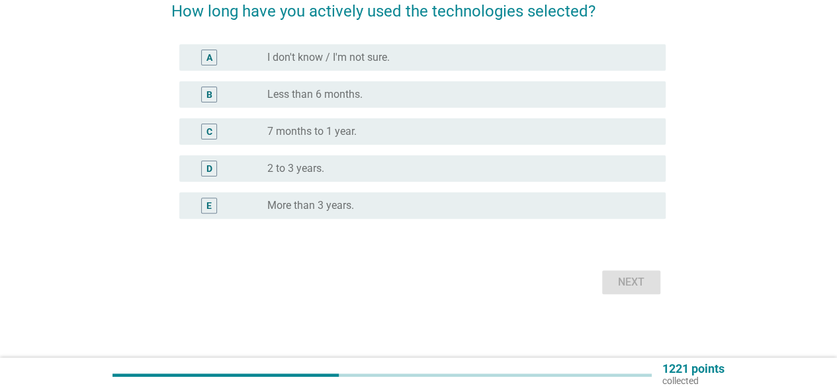
scroll to position [0, 0]
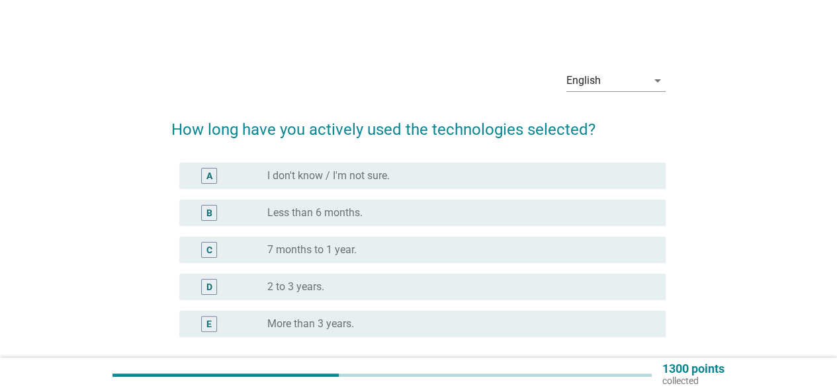
click at [312, 244] on label "7 months to 1 year." at bounding box center [311, 250] width 89 height 13
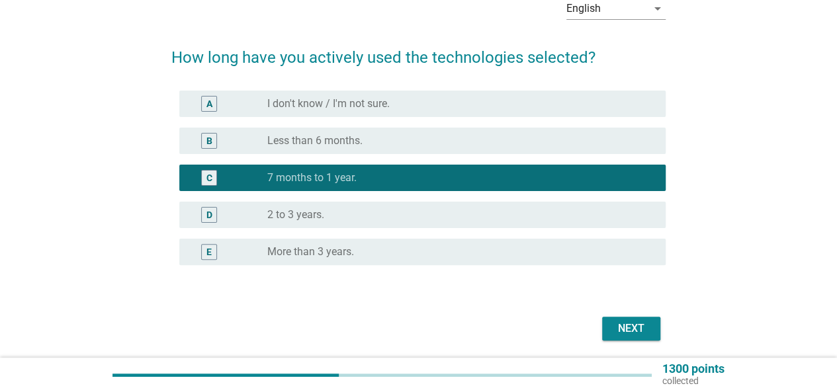
scroll to position [118, 0]
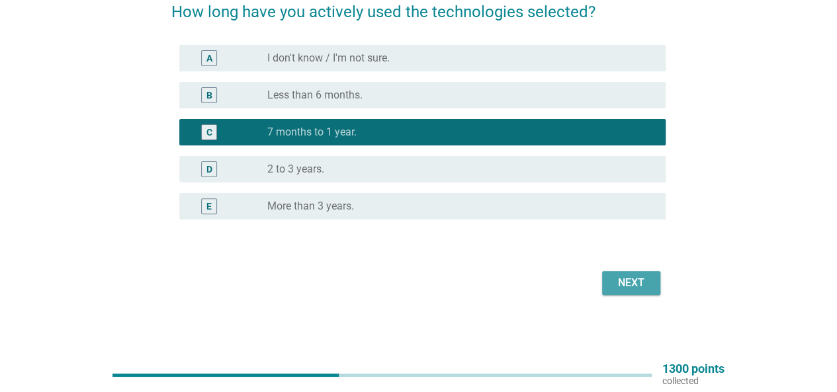
click at [628, 283] on div "Next" at bounding box center [631, 283] width 37 height 16
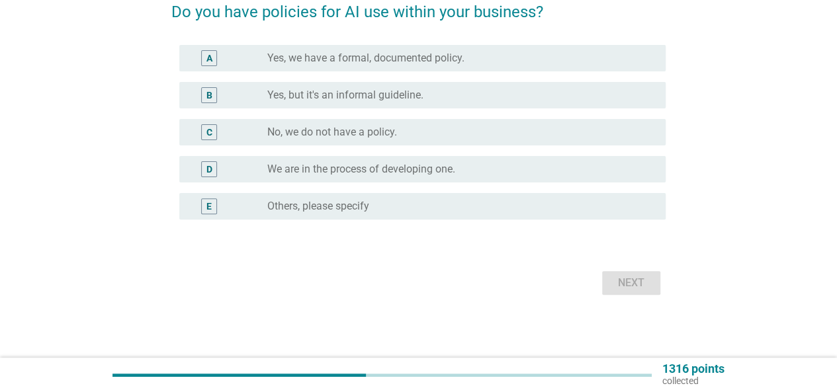
scroll to position [0, 0]
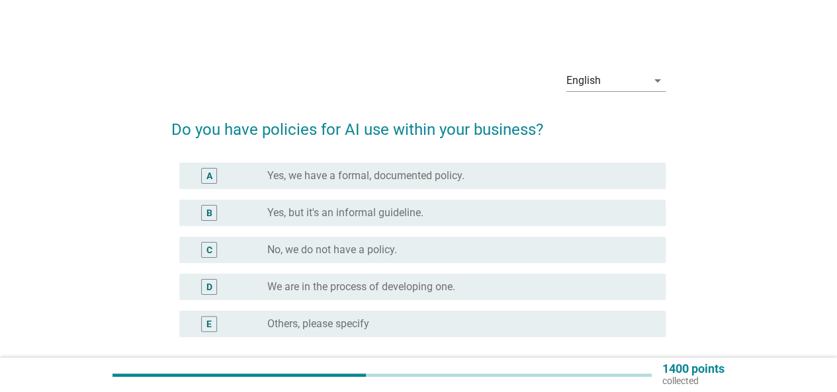
click at [351, 216] on label "Yes, but it's an informal guideline." at bounding box center [345, 212] width 156 height 13
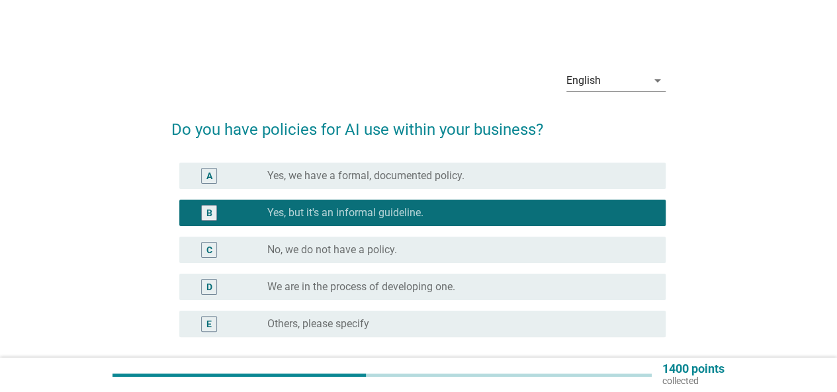
scroll to position [118, 0]
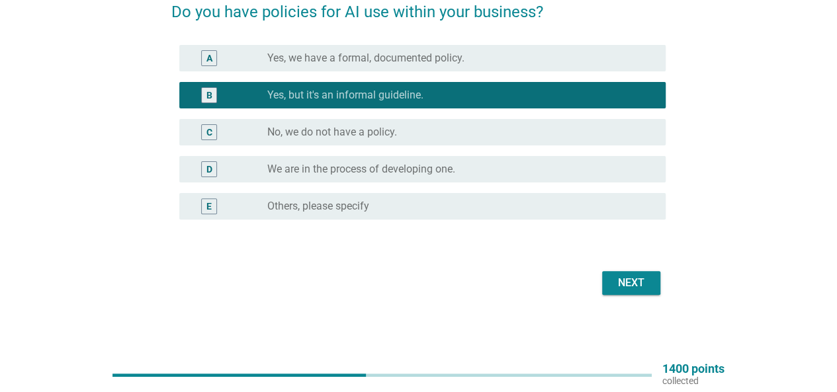
click at [617, 278] on div "Next" at bounding box center [631, 283] width 37 height 16
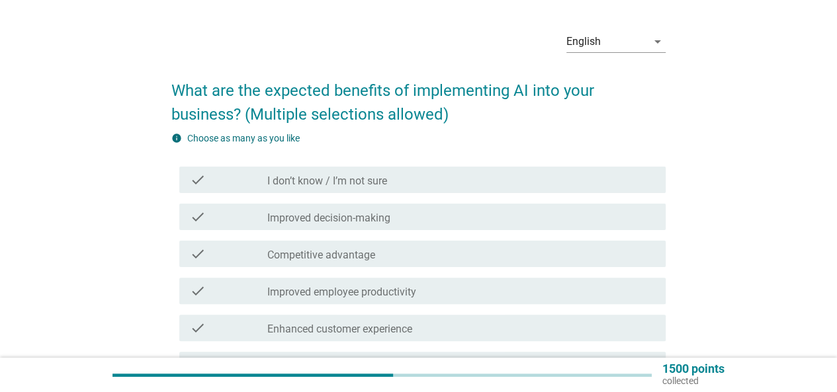
scroll to position [66, 0]
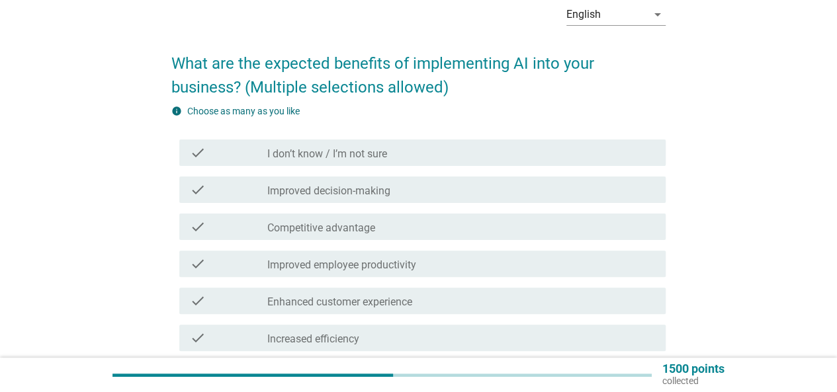
click at [193, 224] on icon "check" at bounding box center [198, 227] width 16 height 16
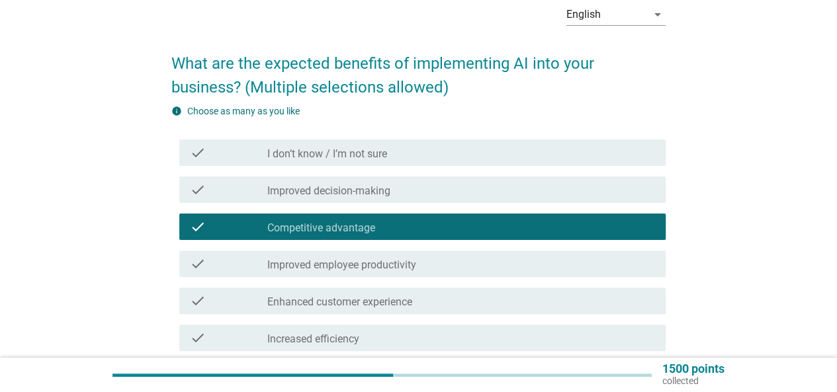
click at [199, 339] on icon "check" at bounding box center [198, 338] width 16 height 16
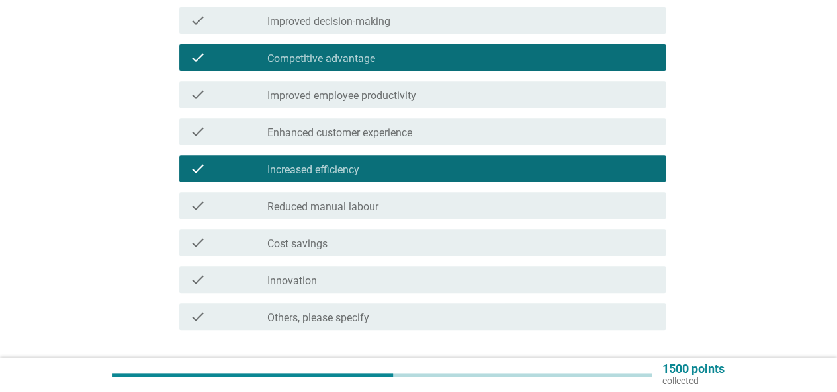
scroll to position [265, 0]
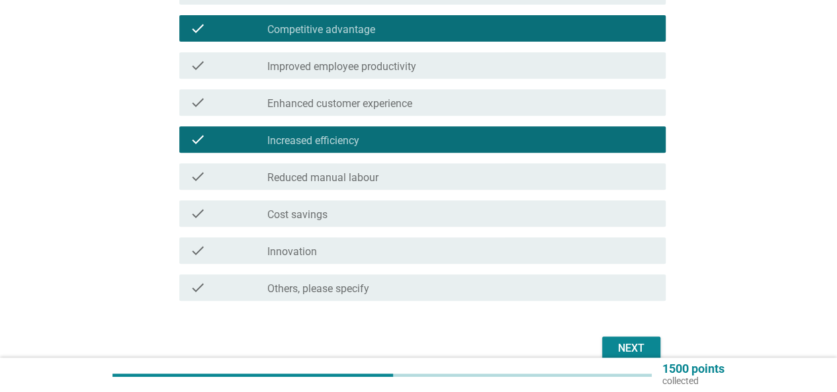
click at [195, 174] on icon "check" at bounding box center [198, 177] width 16 height 16
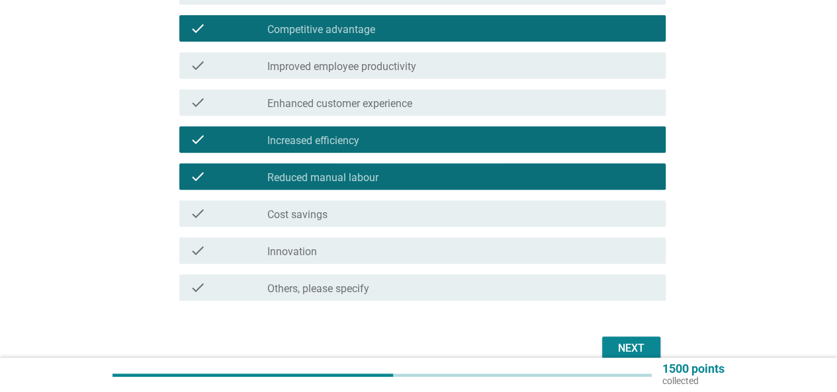
click at [197, 218] on icon "check" at bounding box center [198, 214] width 16 height 16
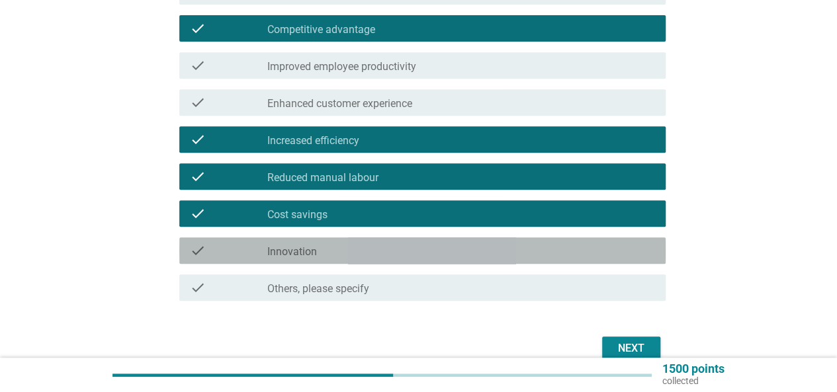
click at [197, 252] on icon "check" at bounding box center [198, 251] width 16 height 16
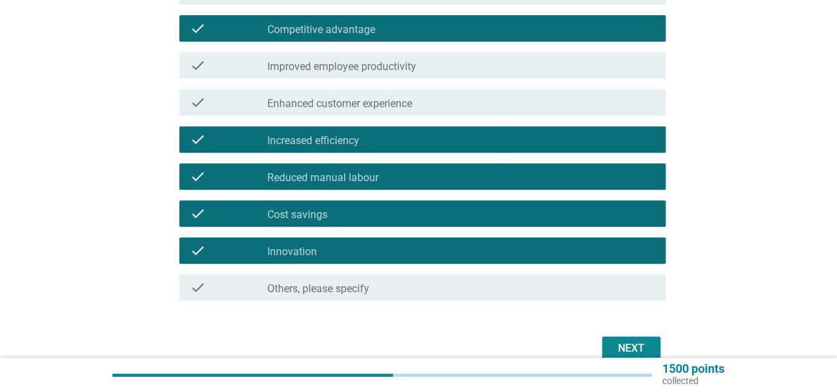
click at [615, 343] on div "Next" at bounding box center [631, 349] width 37 height 16
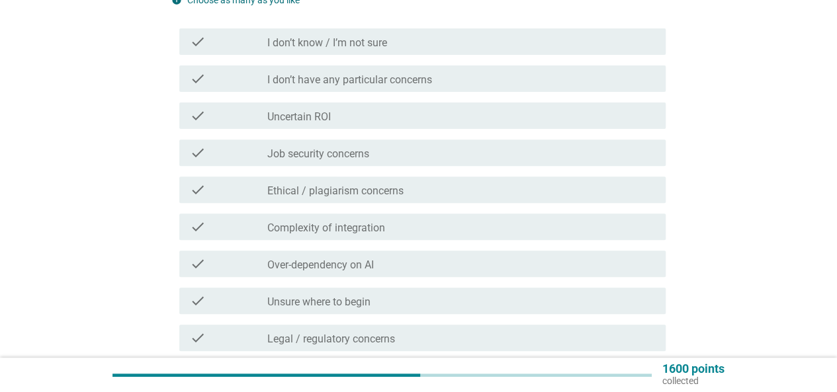
scroll to position [199, 0]
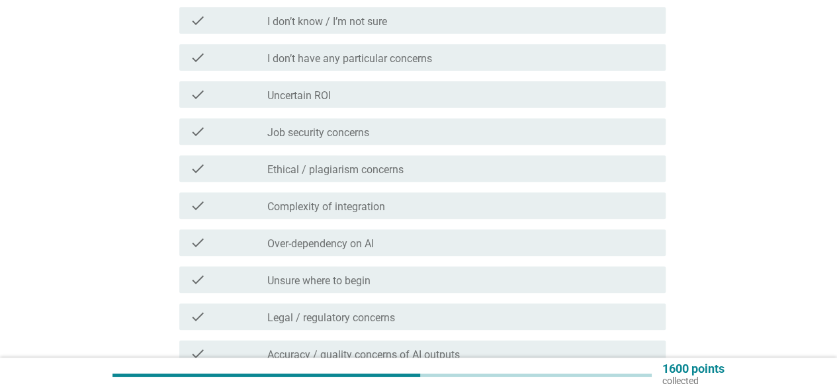
click at [192, 128] on icon "check" at bounding box center [198, 132] width 16 height 16
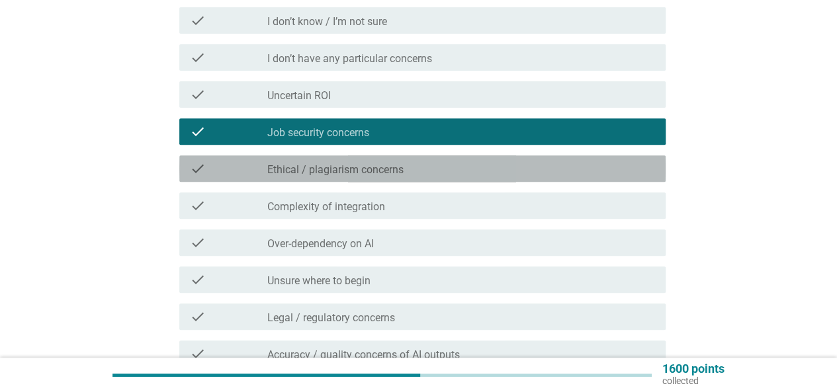
click at [197, 169] on icon "check" at bounding box center [198, 169] width 16 height 16
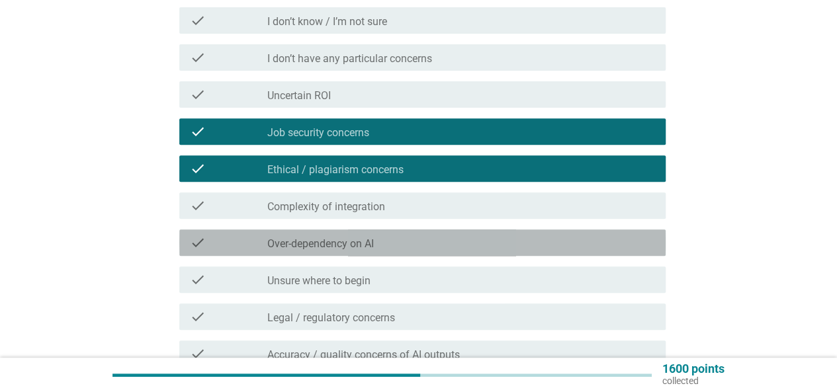
click at [194, 244] on icon "check" at bounding box center [198, 243] width 16 height 16
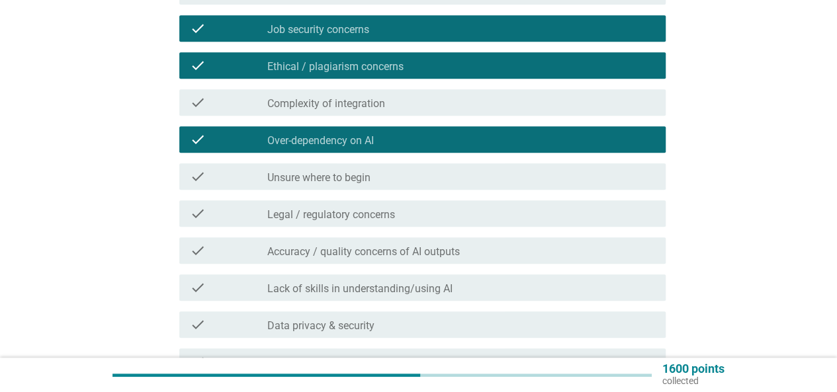
scroll to position [331, 0]
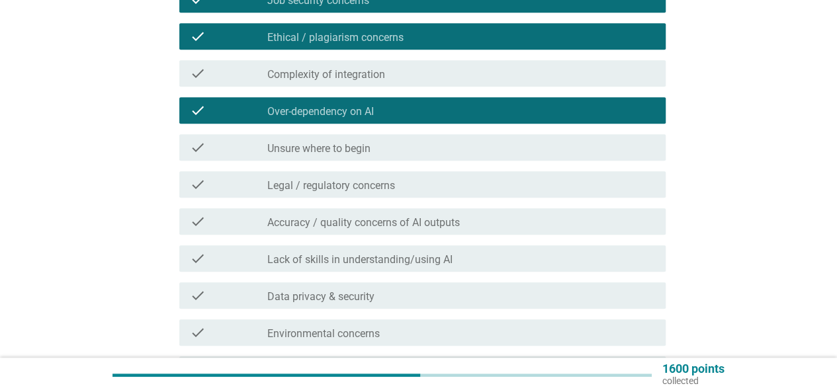
click at [201, 257] on icon "check" at bounding box center [198, 259] width 16 height 16
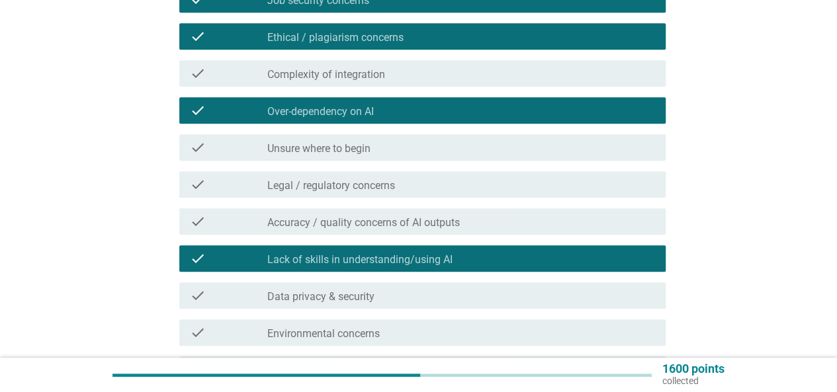
click at [201, 292] on icon "check" at bounding box center [198, 296] width 16 height 16
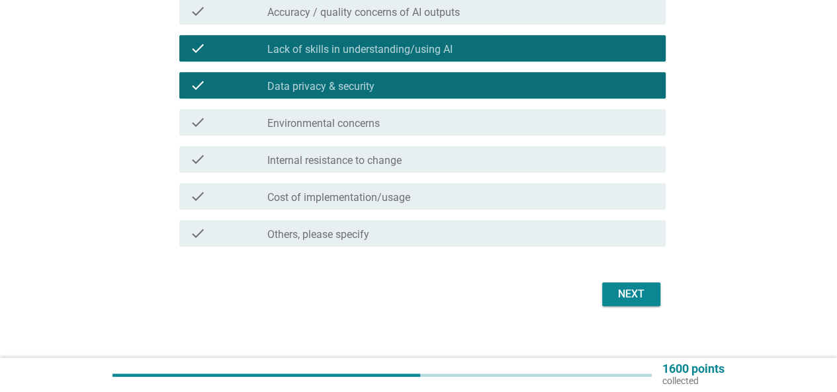
scroll to position [553, 0]
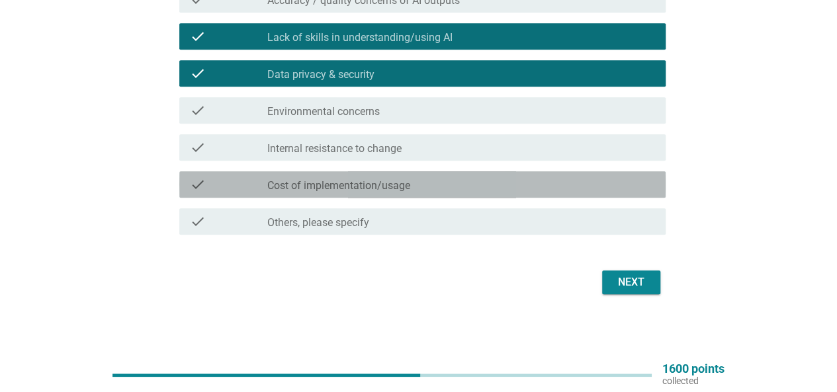
drag, startPoint x: 201, startPoint y: 187, endPoint x: 380, endPoint y: 277, distance: 200.1
click at [201, 187] on icon "check" at bounding box center [198, 185] width 16 height 16
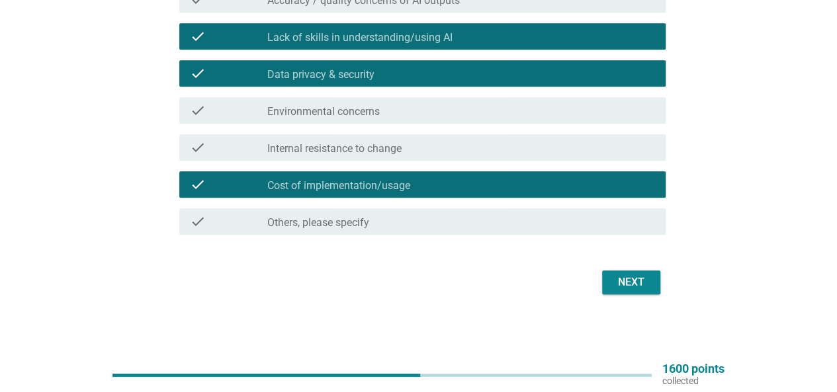
drag, startPoint x: 203, startPoint y: 222, endPoint x: 255, endPoint y: 230, distance: 53.0
click at [204, 220] on icon "check" at bounding box center [198, 222] width 16 height 16
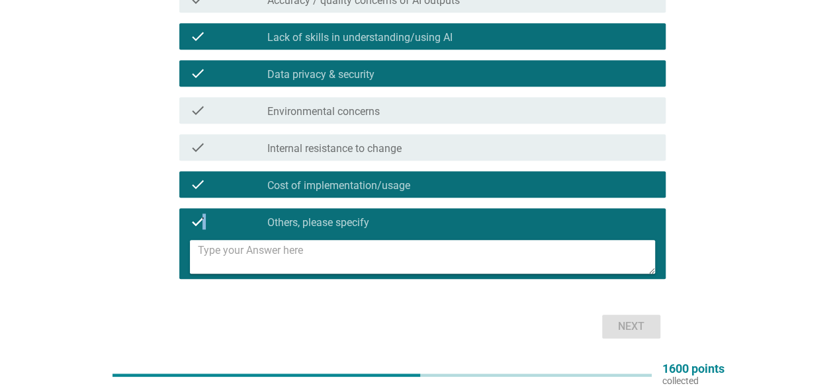
click at [196, 218] on icon "check" at bounding box center [198, 222] width 16 height 16
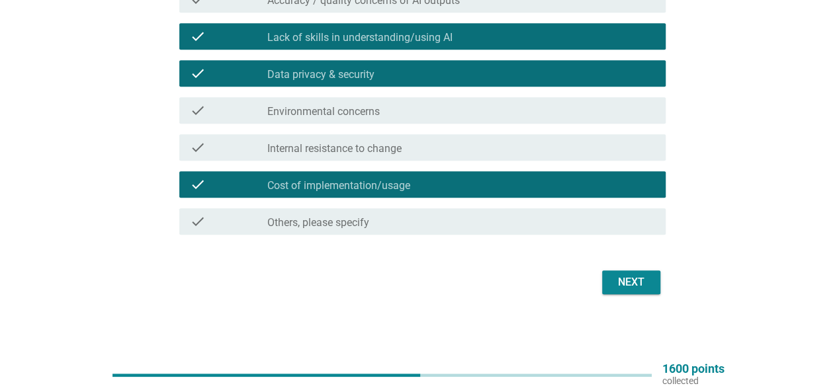
click at [627, 278] on div "Next" at bounding box center [631, 283] width 37 height 16
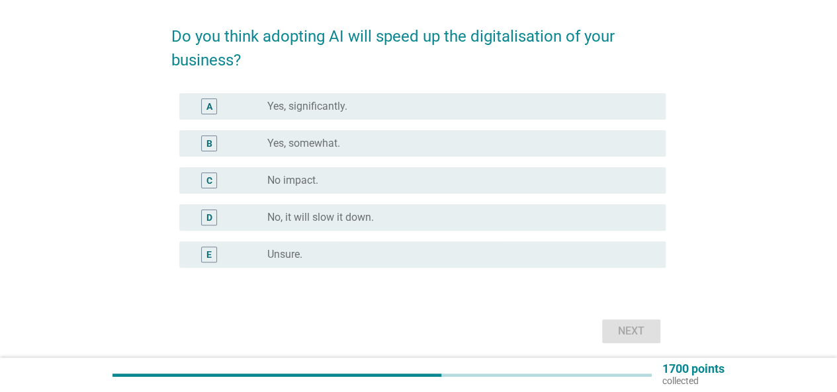
scroll to position [142, 0]
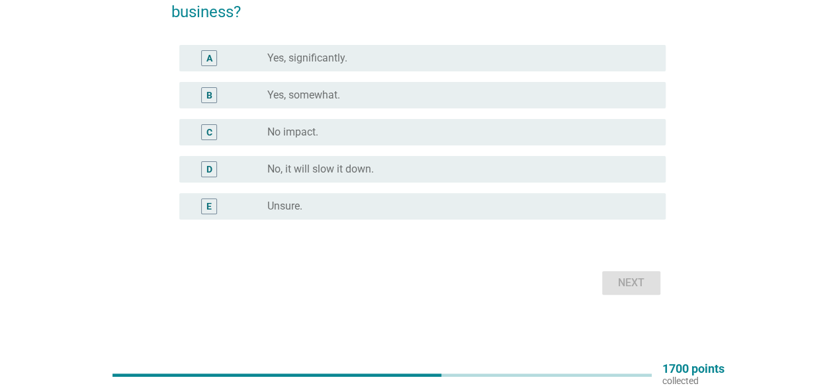
click at [246, 99] on div "B" at bounding box center [228, 95] width 77 height 16
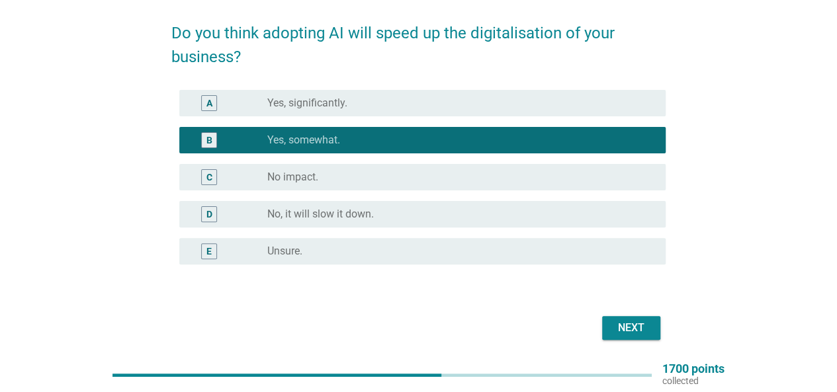
scroll to position [75, 0]
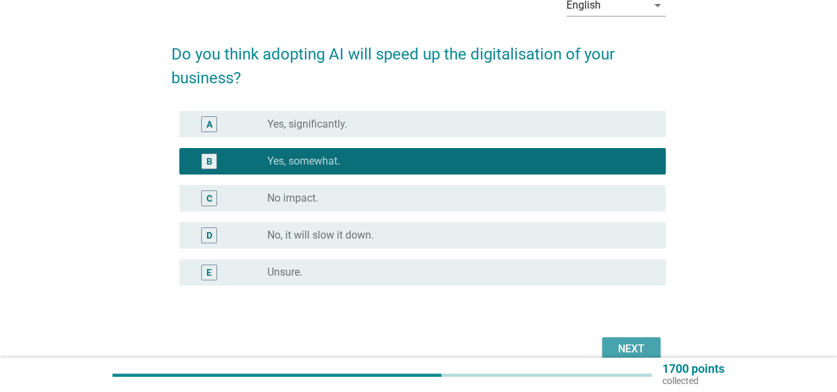
click at [621, 342] on div "Next" at bounding box center [631, 349] width 37 height 16
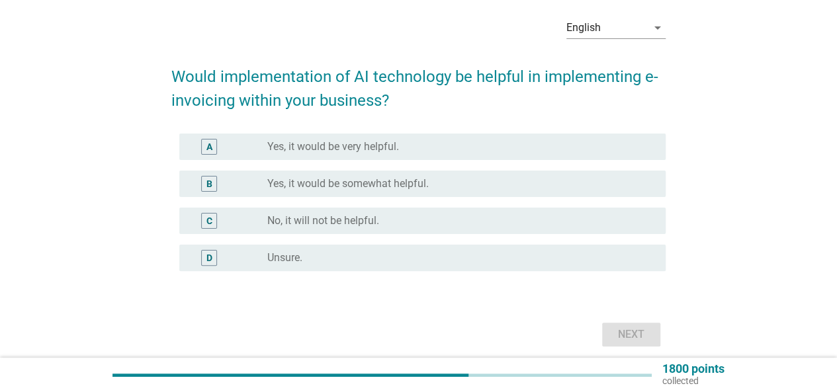
scroll to position [105, 0]
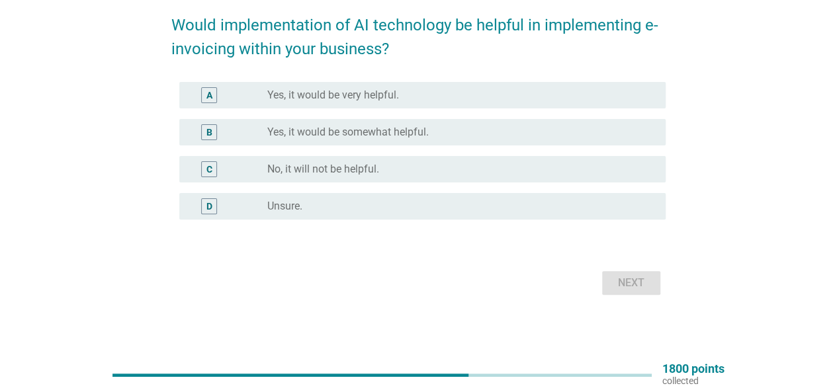
click at [297, 126] on label "Yes, it would be somewhat helpful." at bounding box center [347, 132] width 161 height 13
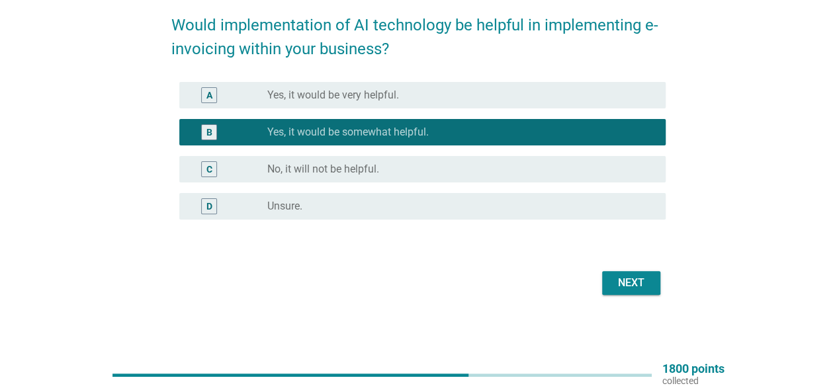
click at [627, 283] on div "Next" at bounding box center [631, 283] width 37 height 16
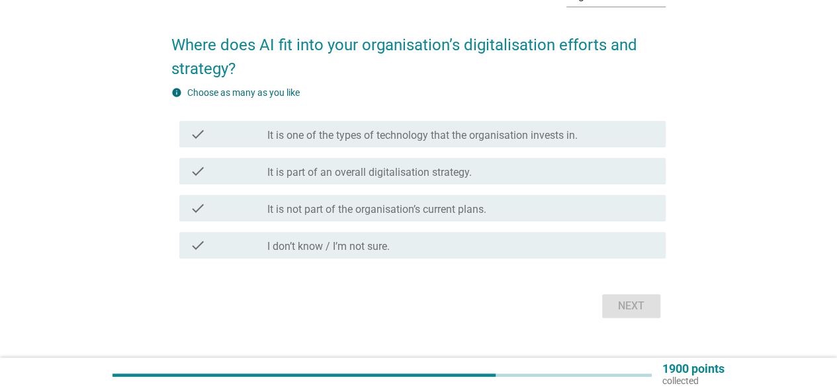
scroll to position [109, 0]
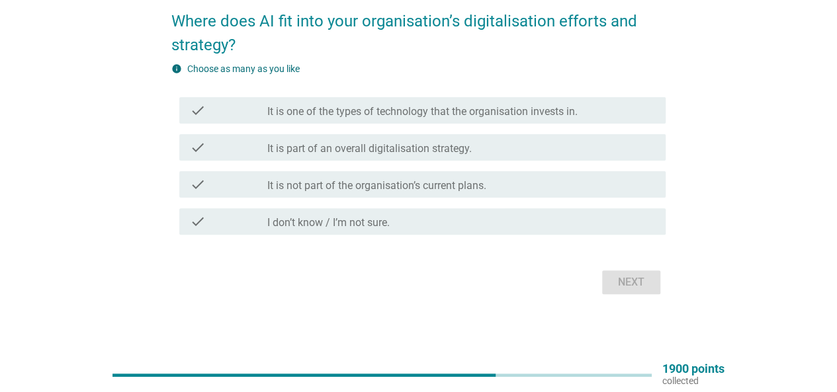
click at [339, 145] on label "It is part of an overall digitalisation strategy." at bounding box center [369, 148] width 204 height 13
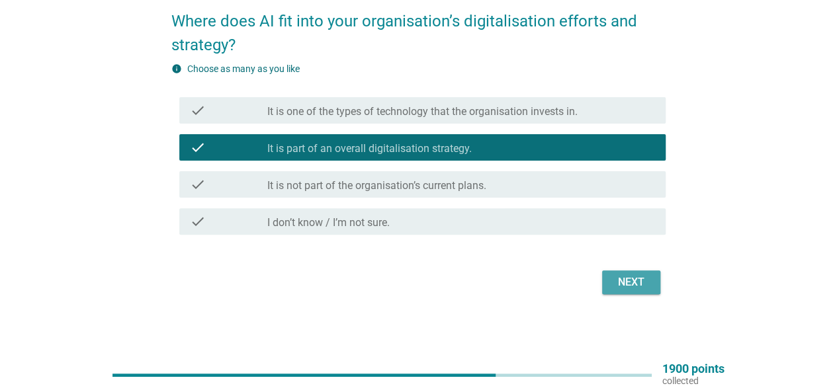
click at [626, 291] on button "Next" at bounding box center [631, 283] width 58 height 24
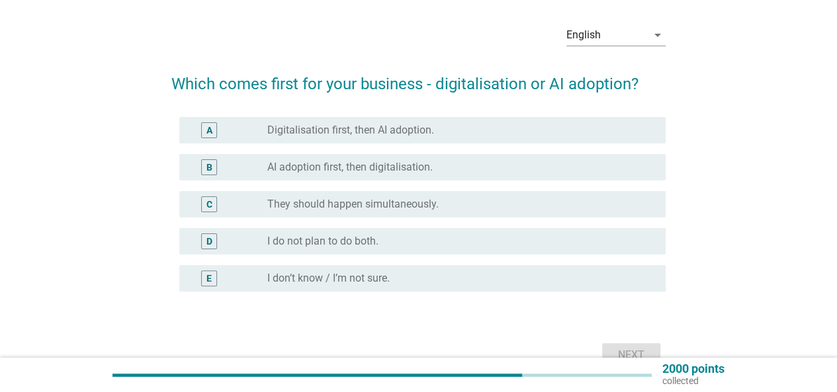
scroll to position [66, 0]
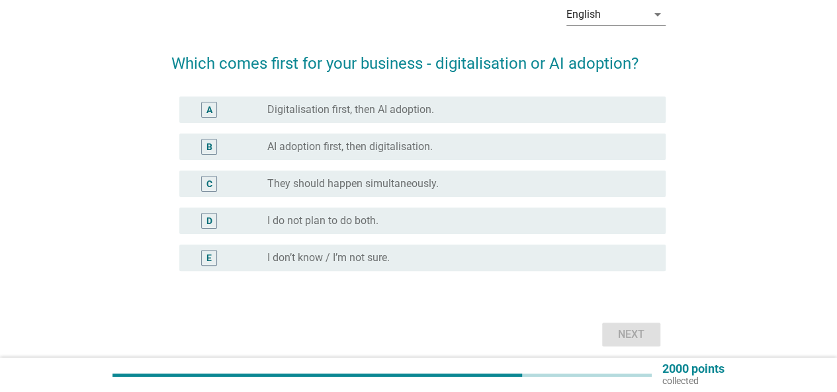
click at [359, 183] on label "They should happen simultaneously." at bounding box center [352, 183] width 171 height 13
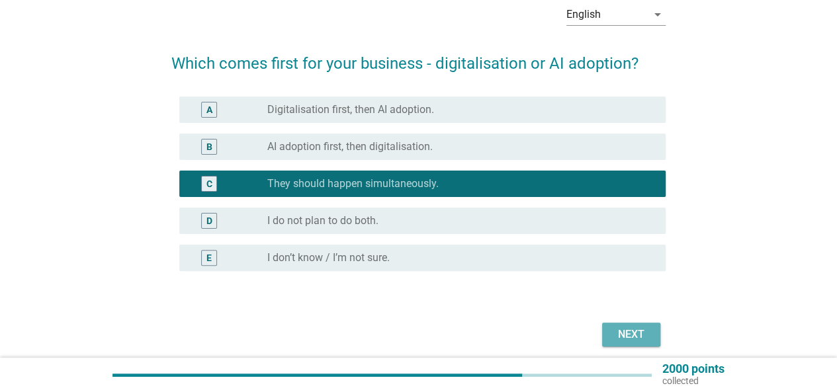
click at [635, 328] on div "Next" at bounding box center [631, 335] width 37 height 16
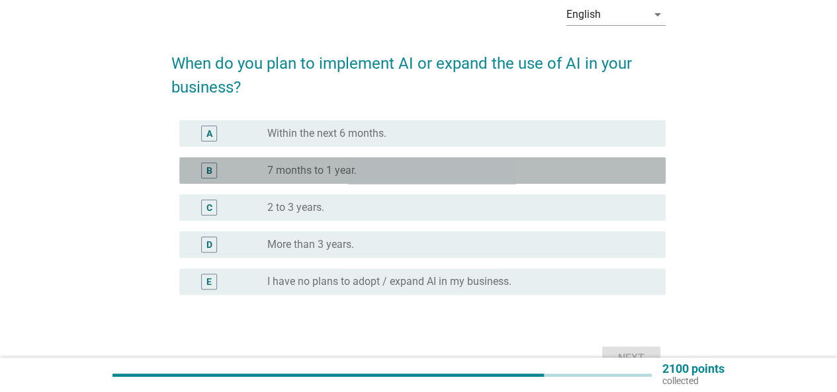
click at [420, 164] on div "radio_button_unchecked 7 months to 1 year." at bounding box center [455, 170] width 377 height 13
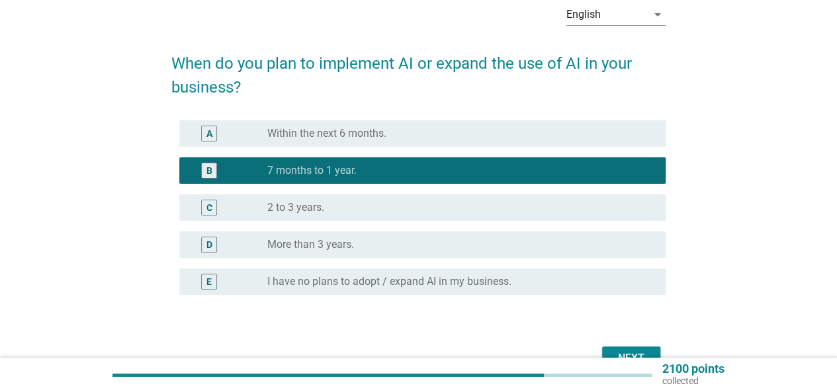
click at [635, 353] on div "Next" at bounding box center [631, 359] width 37 height 16
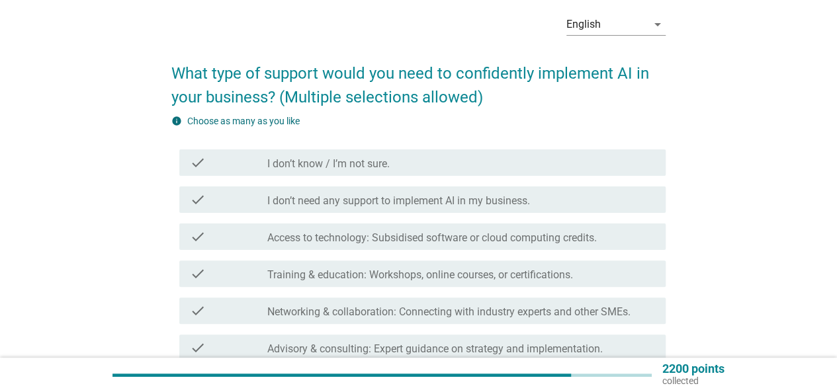
scroll to position [132, 0]
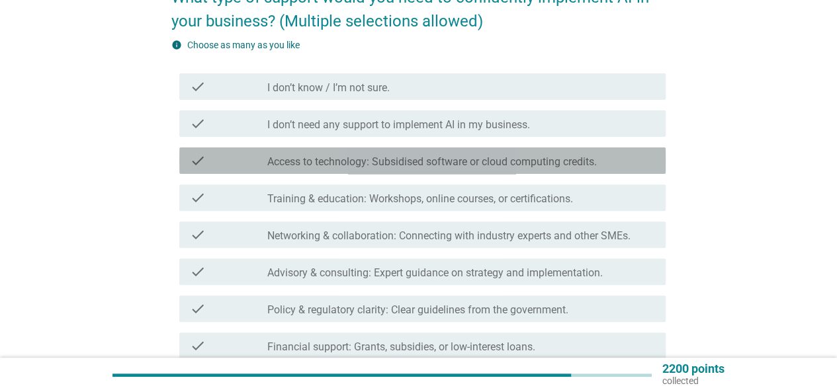
click at [513, 165] on label "Access to technology: Subsidised software or cloud computing credits." at bounding box center [432, 162] width 330 height 13
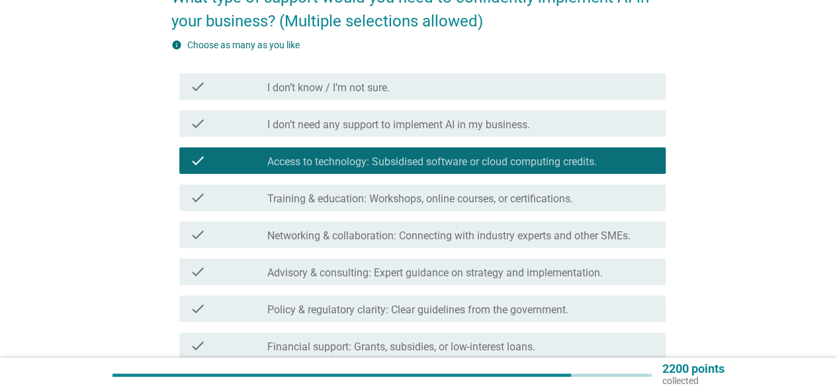
click at [507, 201] on label "Training & education: Workshops, online courses, or certifications." at bounding box center [420, 199] width 306 height 13
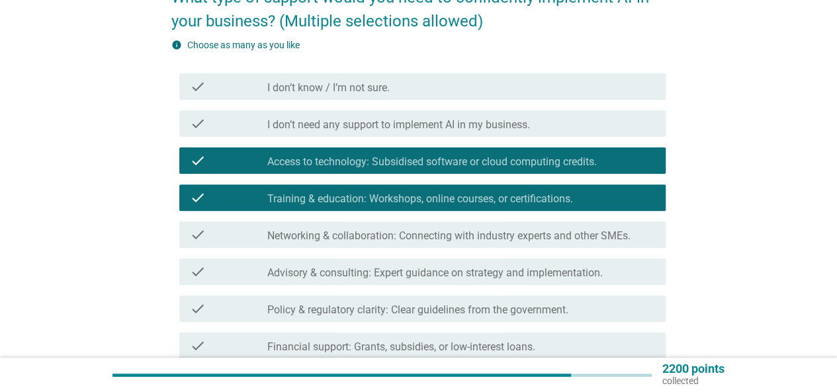
click at [488, 236] on label "Networking & collaboration: Connecting with industry experts and other SMEs." at bounding box center [448, 236] width 363 height 13
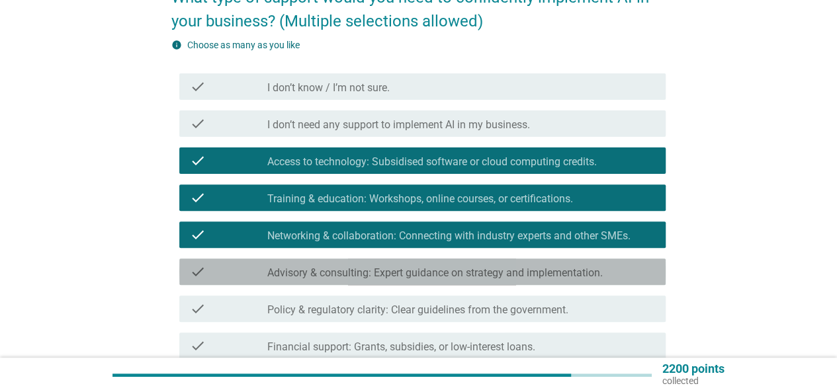
click at [492, 269] on label "Advisory & consulting: Expert guidance on strategy and implementation." at bounding box center [435, 273] width 336 height 13
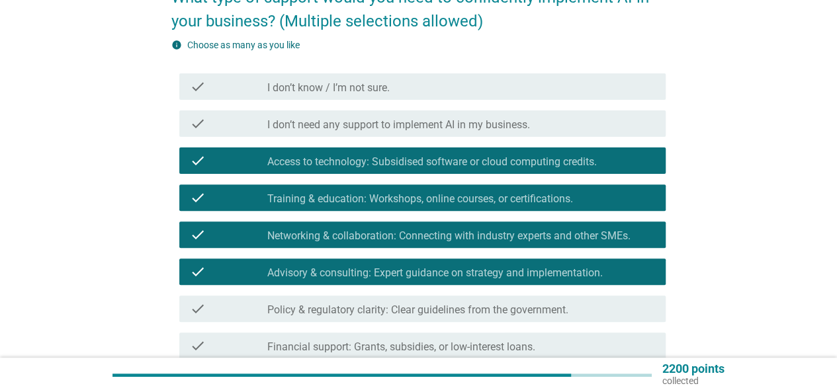
click at [492, 313] on label "Policy & regulatory clarity: Clear guidelines from the government." at bounding box center [417, 310] width 301 height 13
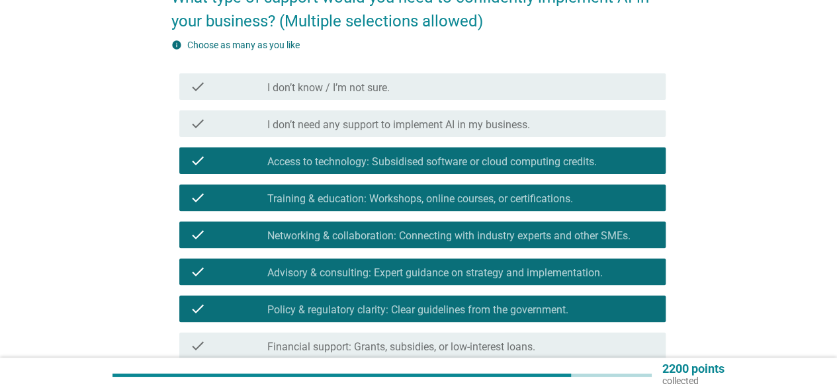
scroll to position [199, 0]
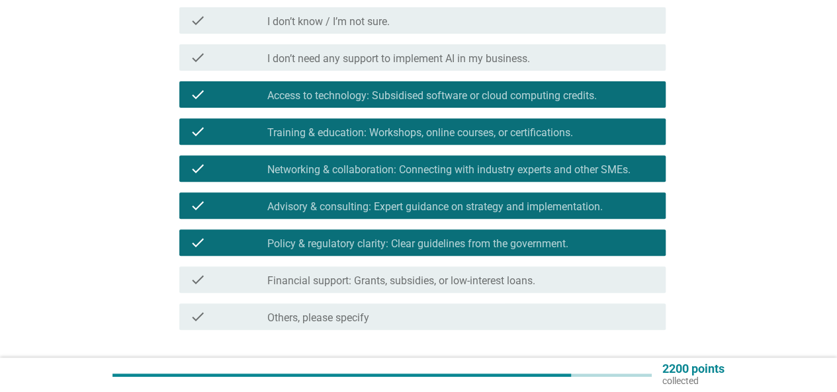
click at [502, 287] on label "Financial support: Grants, subsidies, or low-interest loans." at bounding box center [401, 281] width 268 height 13
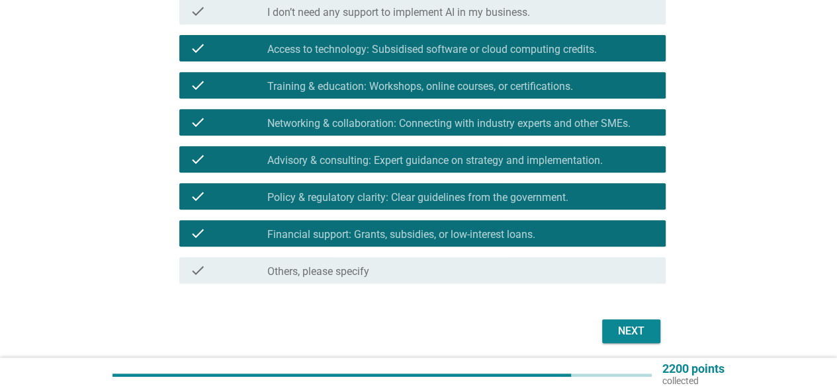
scroll to position [265, 0]
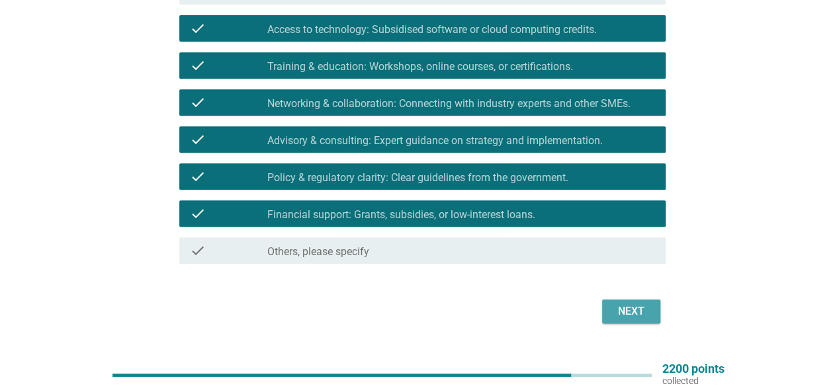
click at [637, 310] on div "Next" at bounding box center [631, 312] width 37 height 16
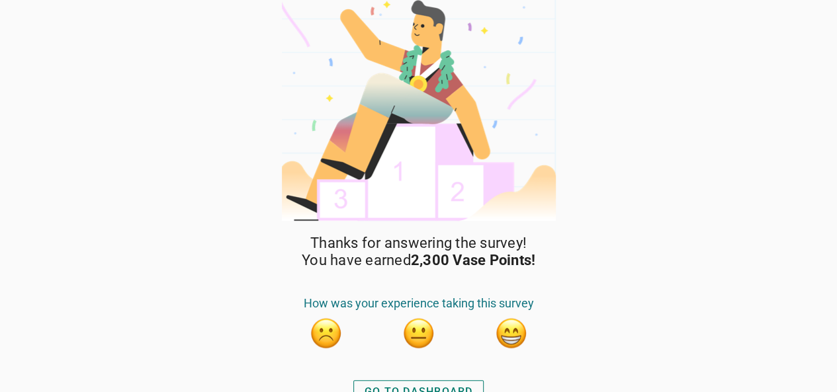
scroll to position [26, 0]
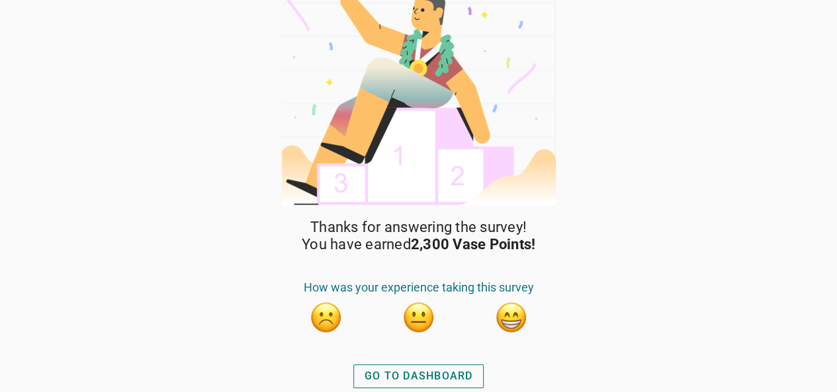
click at [511, 314] on button "button" at bounding box center [511, 317] width 33 height 33
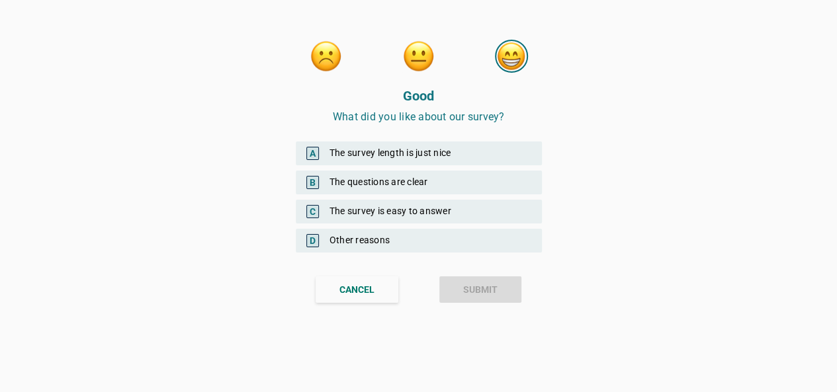
click at [404, 151] on div "A The survey length is just nice" at bounding box center [419, 154] width 246 height 24
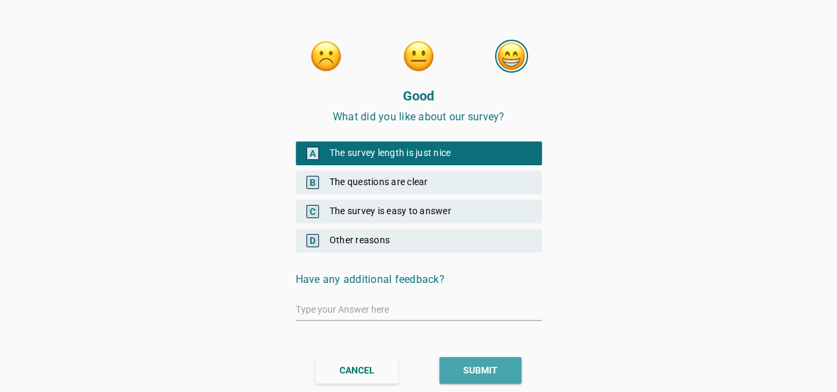
click at [479, 357] on button "SUBMIT" at bounding box center [480, 370] width 82 height 26
